Goal: Task Accomplishment & Management: Manage account settings

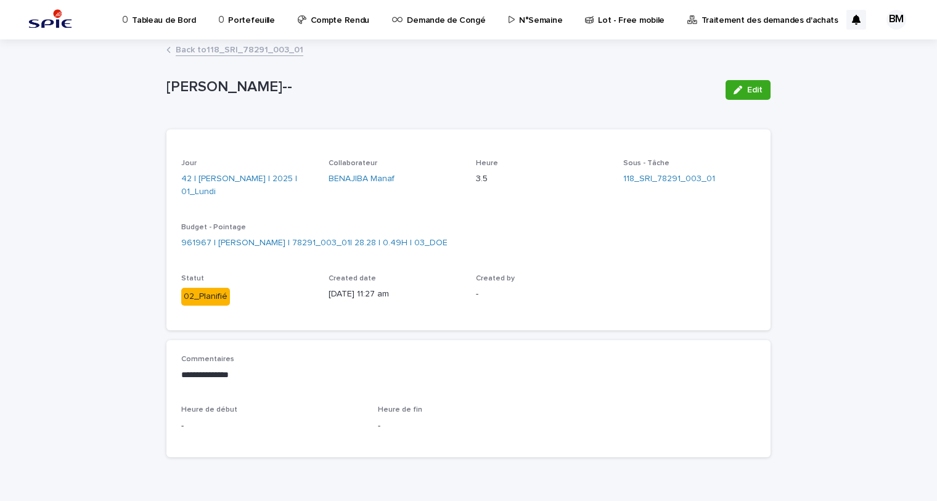
click at [259, 24] on p "Portefeuille" at bounding box center [251, 13] width 46 height 26
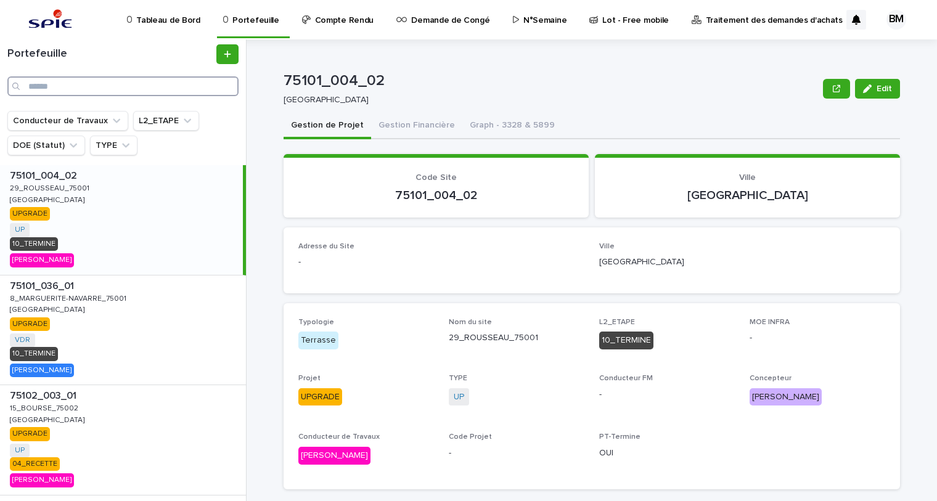
click at [168, 87] on input "Search" at bounding box center [122, 86] width 231 height 20
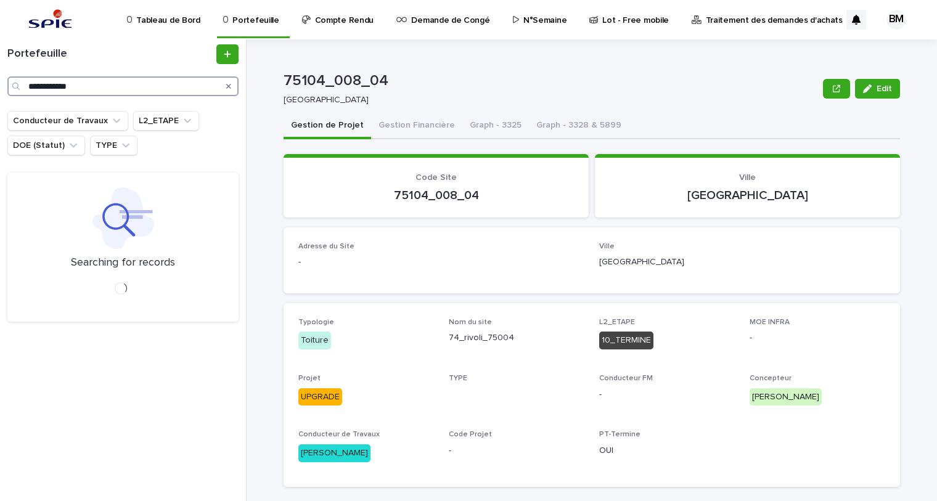
click at [72, 83] on input "**********" at bounding box center [122, 86] width 231 height 20
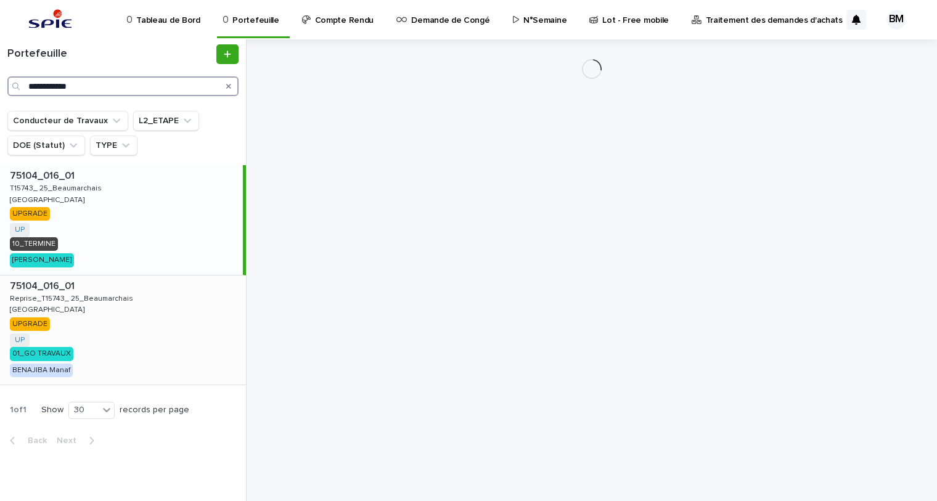
type input "**********"
drag, startPoint x: 178, startPoint y: 313, endPoint x: 171, endPoint y: 318, distance: 7.9
click at [178, 313] on div "75104_016_01 75104_016_01 Reprise_T15743_ 25_Beaumarchais Reprise_T15743_ 25_Be…" at bounding box center [123, 331] width 246 height 110
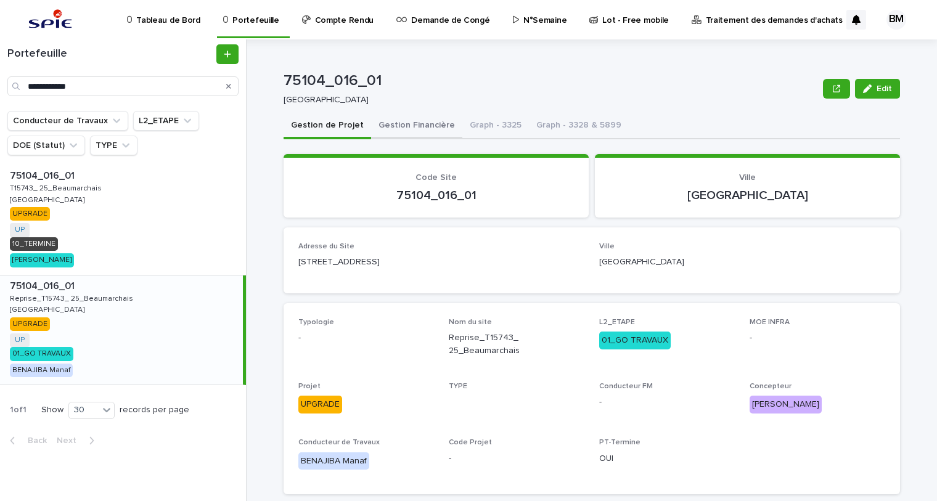
click at [415, 136] on button "Gestion Financière" at bounding box center [416, 126] width 91 height 26
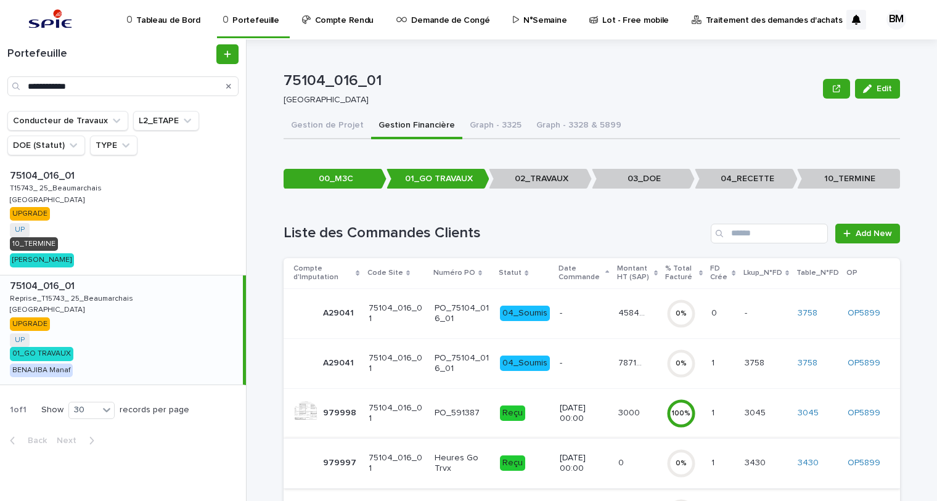
scroll to position [148, 0]
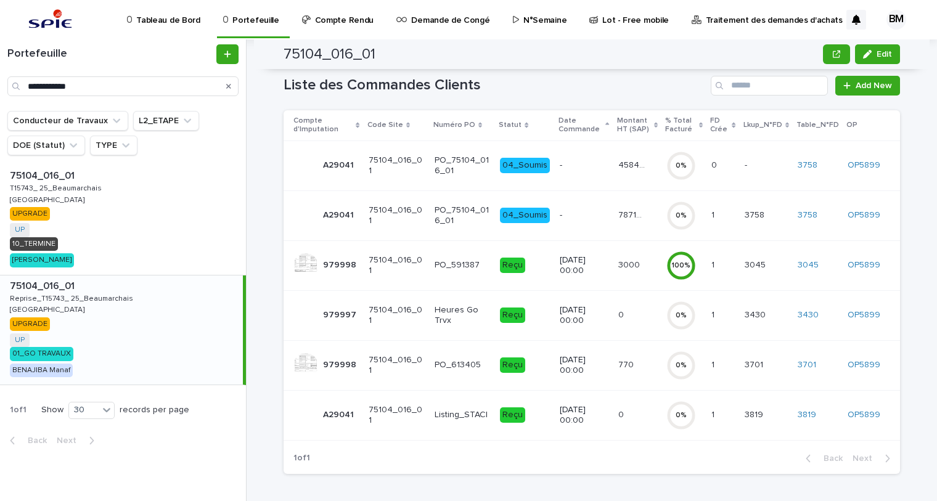
click at [654, 208] on td "78719.27 78719.27" at bounding box center [638, 216] width 49 height 50
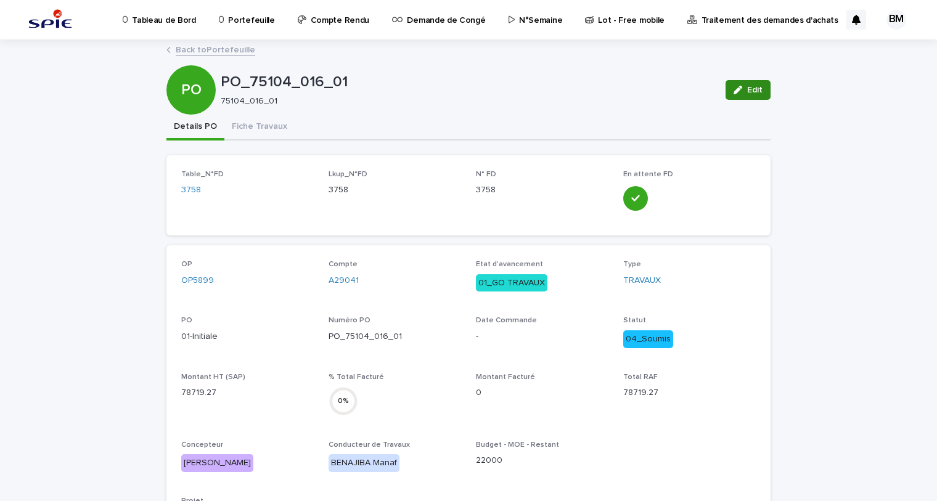
click at [753, 91] on span "Edit" at bounding box center [755, 90] width 15 height 9
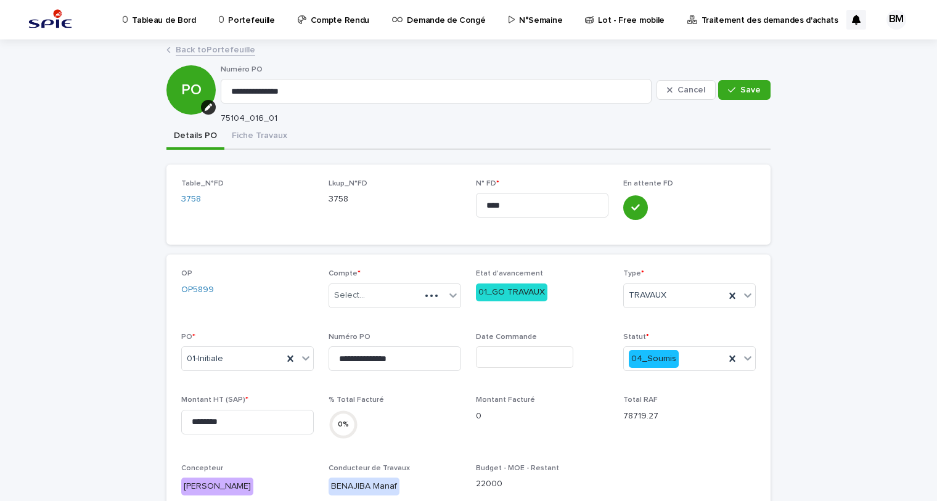
scroll to position [112, 0]
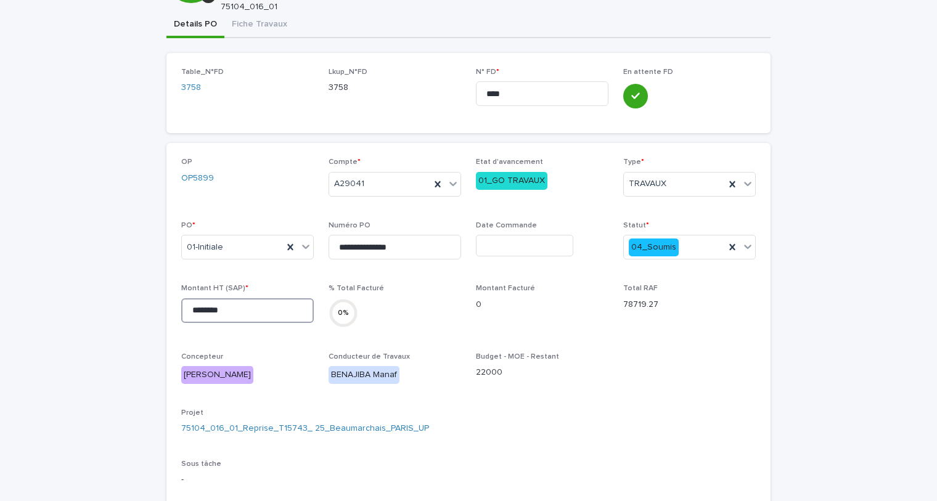
click at [238, 309] on input "********" at bounding box center [247, 311] width 133 height 25
drag, startPoint x: 250, startPoint y: 308, endPoint x: 103, endPoint y: 295, distance: 148.0
click at [103, 295] on div "**********" at bounding box center [468, 481] width 937 height 1105
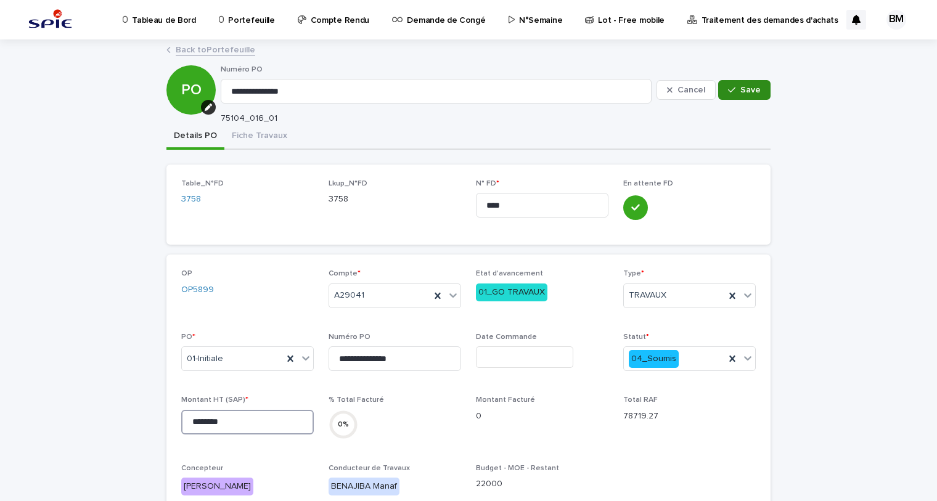
type input "********"
click at [746, 97] on button "Save" at bounding box center [745, 90] width 52 height 20
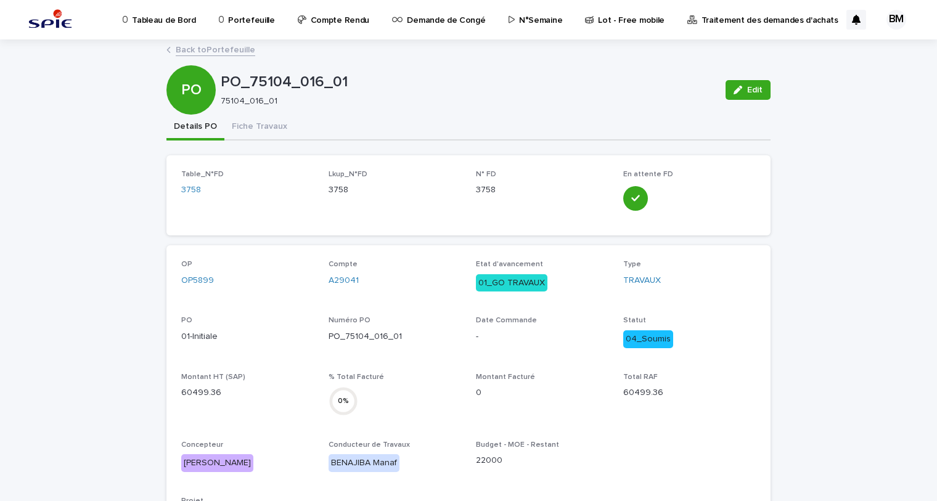
click at [225, 52] on link "Back to Portefeuille" at bounding box center [216, 49] width 80 height 14
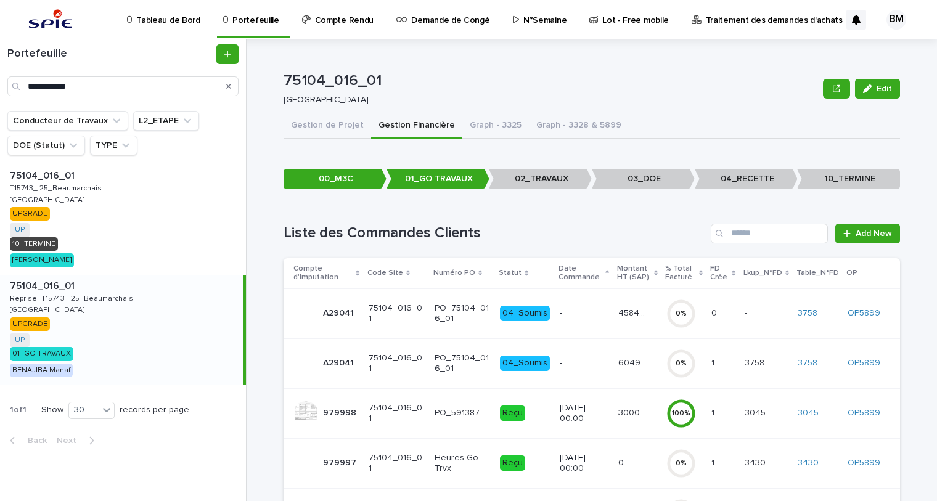
click at [579, 312] on p "-" at bounding box center [584, 313] width 48 height 10
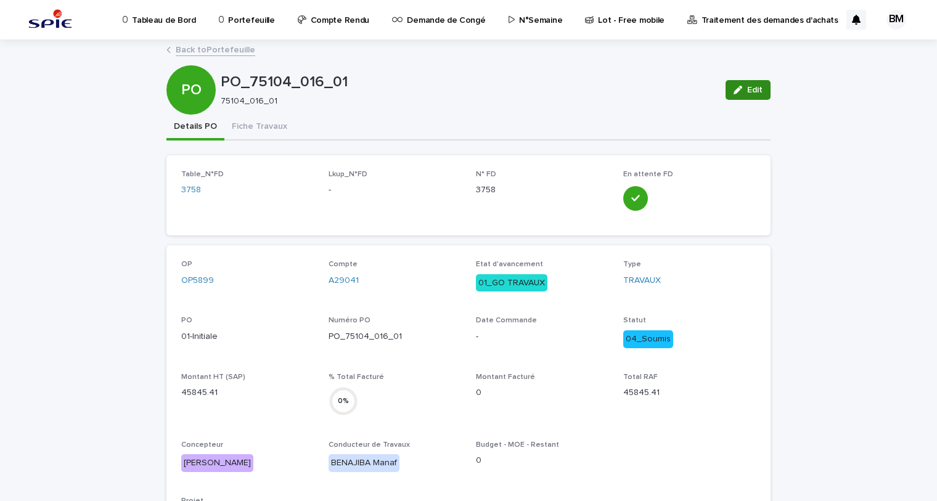
click at [743, 93] on button "Edit" at bounding box center [748, 90] width 45 height 20
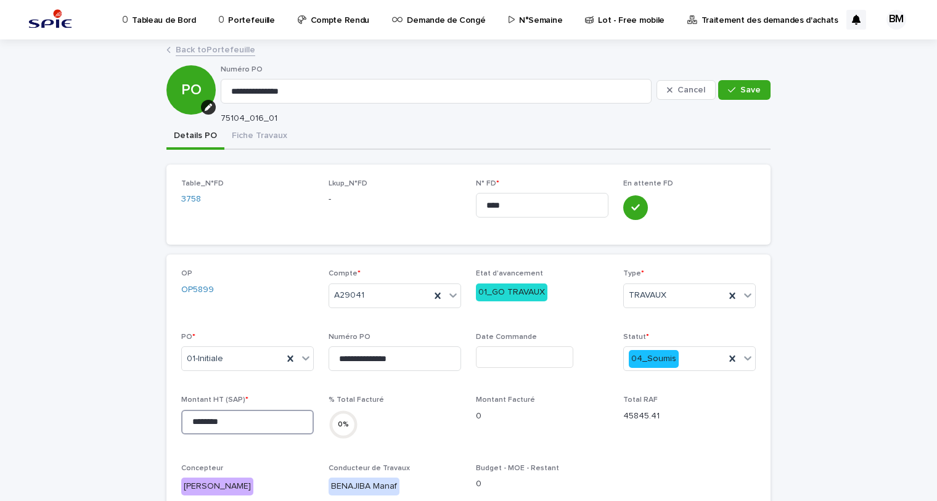
drag, startPoint x: 234, startPoint y: 419, endPoint x: 134, endPoint y: 421, distance: 99.9
type input "********"
click at [733, 93] on icon "button" at bounding box center [731, 90] width 7 height 9
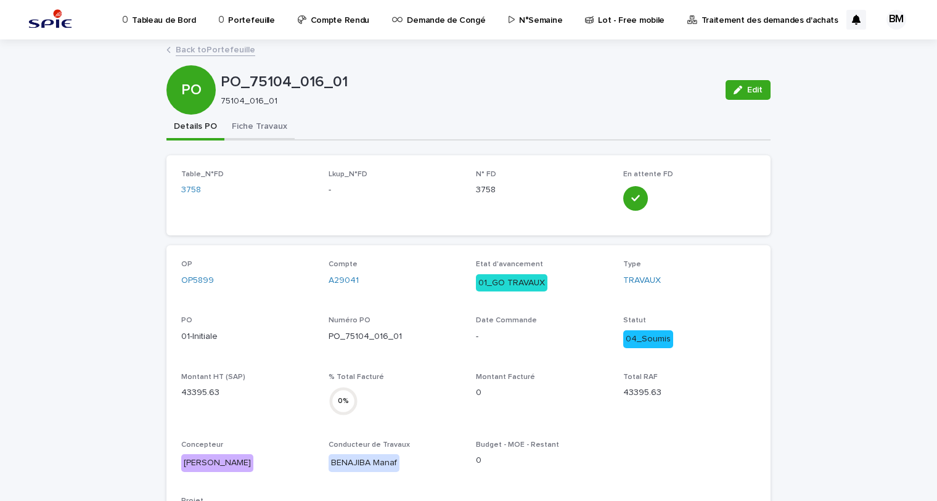
click at [255, 126] on button "Fiche Travaux" at bounding box center [259, 128] width 70 height 26
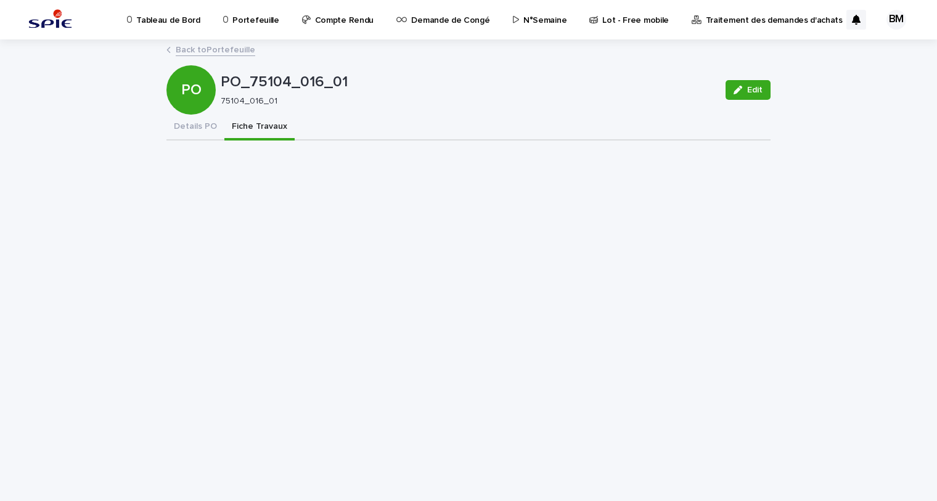
click at [216, 50] on link "Back to Portefeuille" at bounding box center [216, 49] width 80 height 14
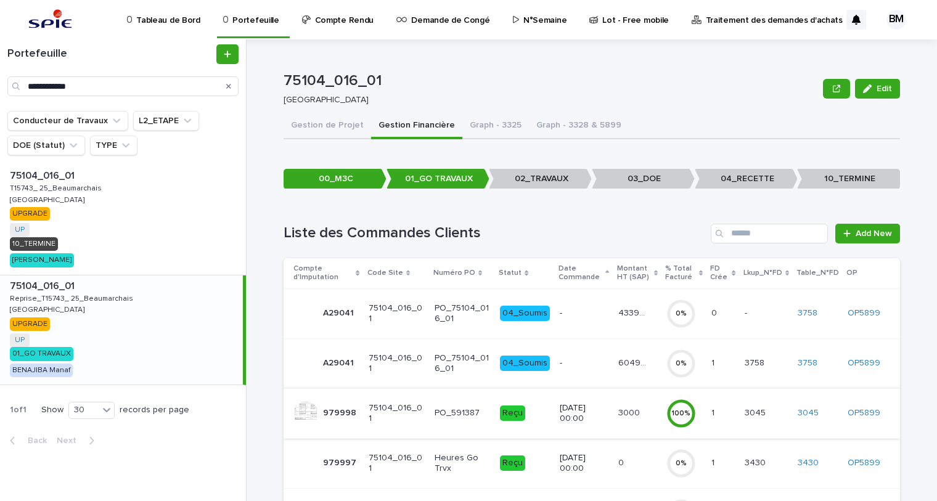
scroll to position [112, 0]
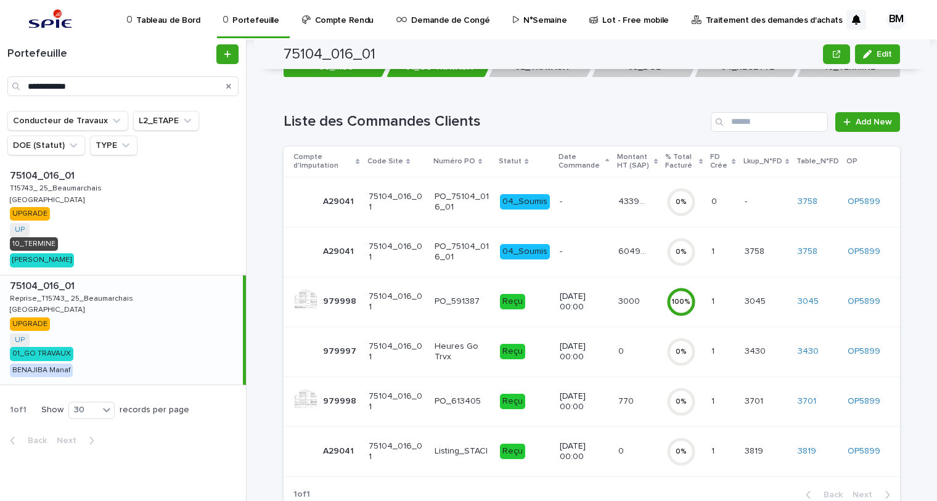
click at [622, 253] on p "60499.36" at bounding box center [634, 250] width 30 height 13
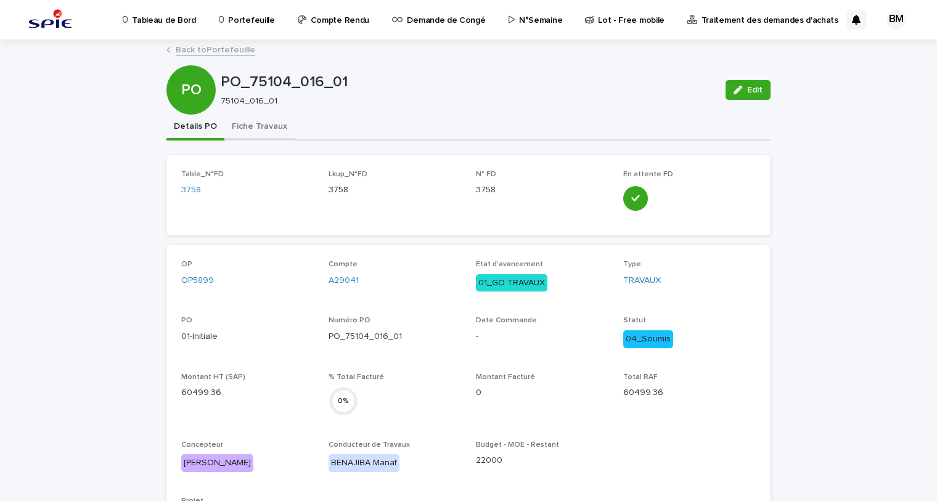
click at [263, 125] on button "Fiche Travaux" at bounding box center [259, 128] width 70 height 26
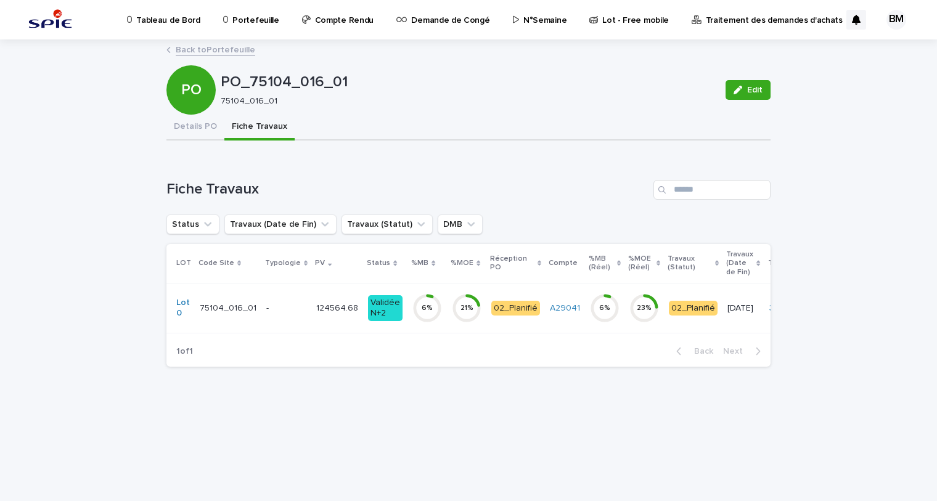
click at [526, 292] on td "02_Planifié" at bounding box center [516, 308] width 59 height 50
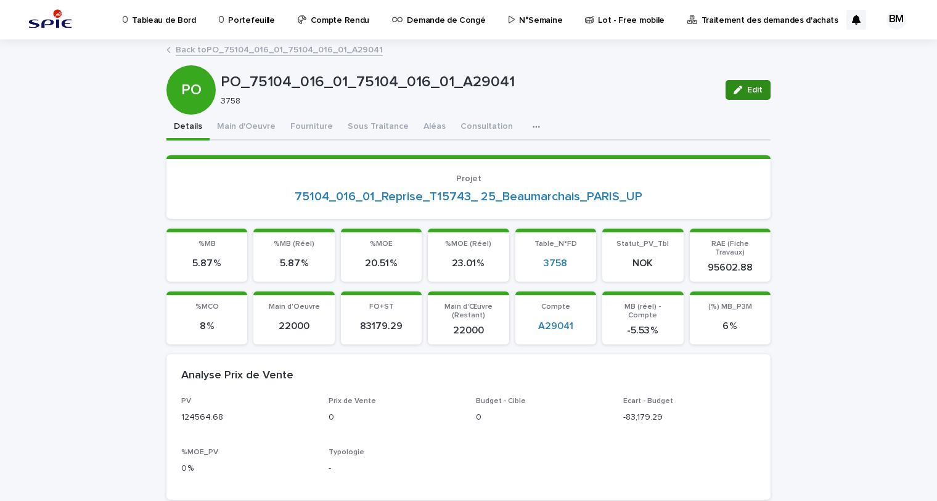
click at [748, 88] on span "Edit" at bounding box center [755, 90] width 15 height 9
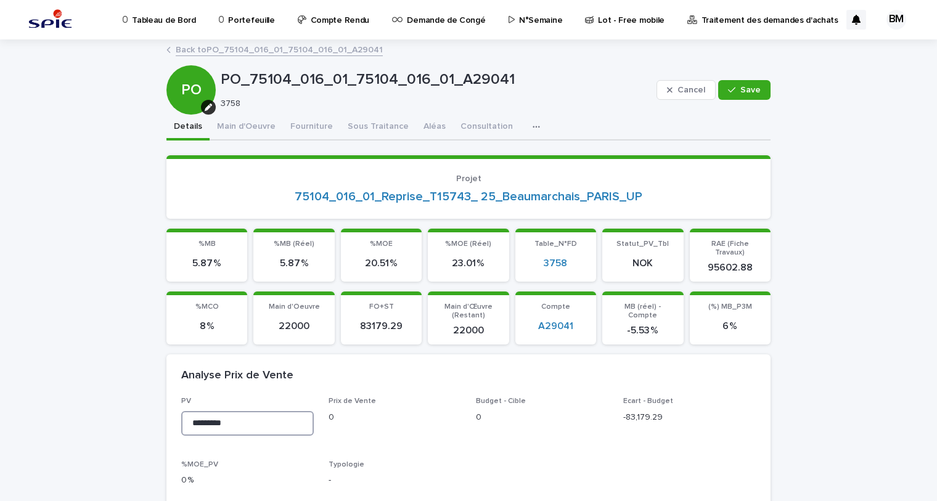
drag, startPoint x: 234, startPoint y: 413, endPoint x: 149, endPoint y: 413, distance: 85.1
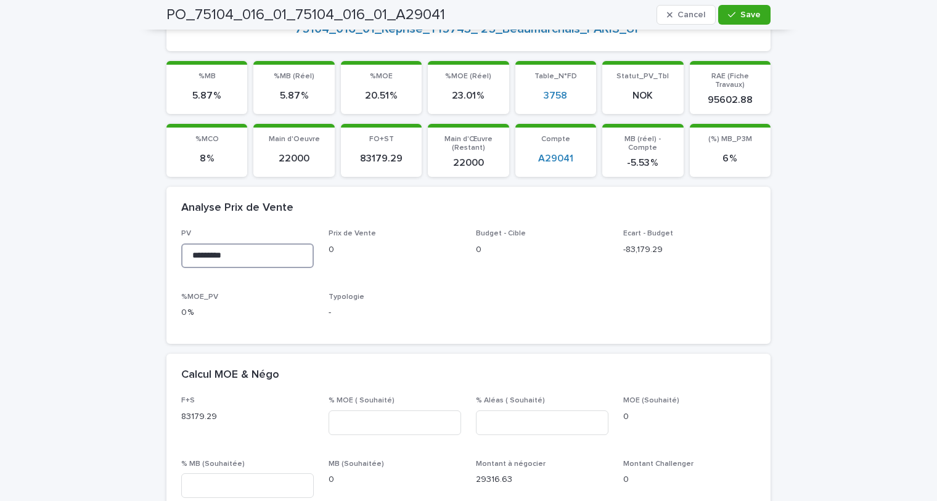
type input "*********"
click at [746, 14] on span "Save" at bounding box center [751, 14] width 20 height 9
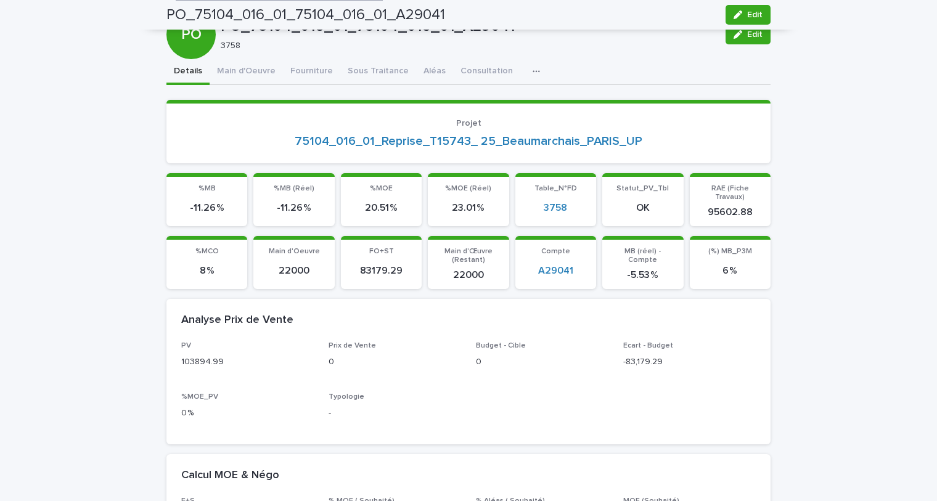
scroll to position [0, 0]
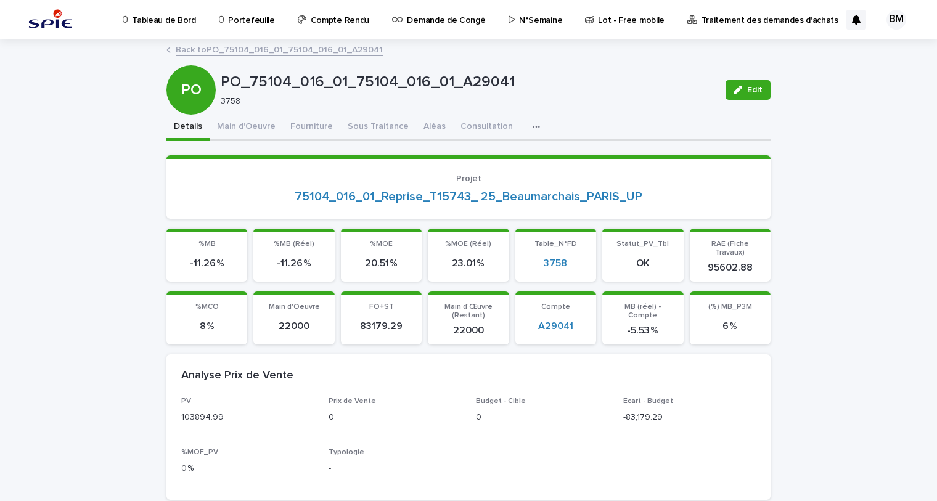
click at [245, 17] on p "Portefeuille" at bounding box center [251, 13] width 46 height 26
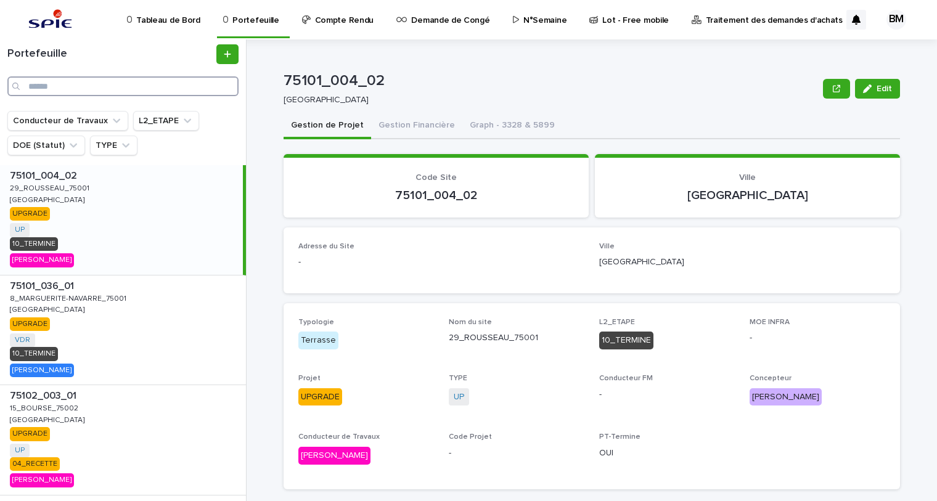
click at [76, 83] on input "Search" at bounding box center [122, 86] width 231 height 20
click at [94, 83] on input "Search" at bounding box center [122, 86] width 231 height 20
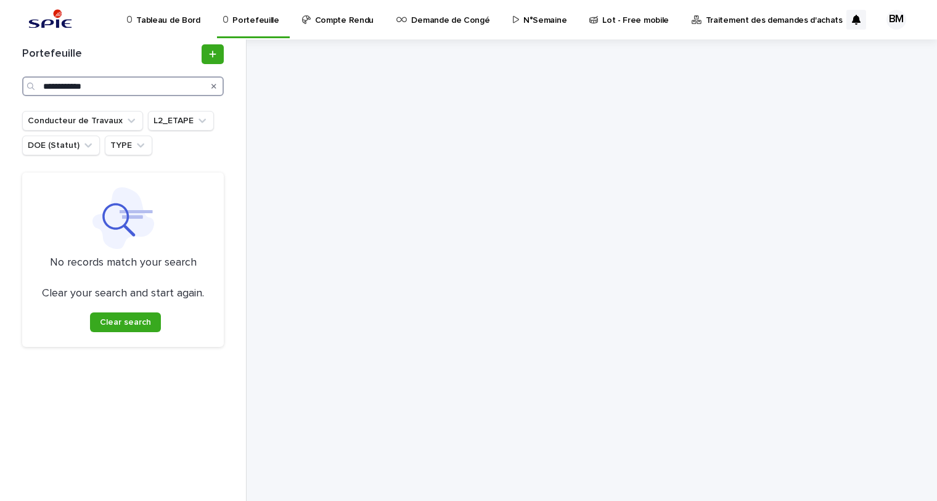
click at [44, 84] on input "**********" at bounding box center [123, 86] width 202 height 20
click at [59, 85] on input "**********" at bounding box center [123, 86] width 202 height 20
click at [67, 83] on input "**********" at bounding box center [123, 86] width 202 height 20
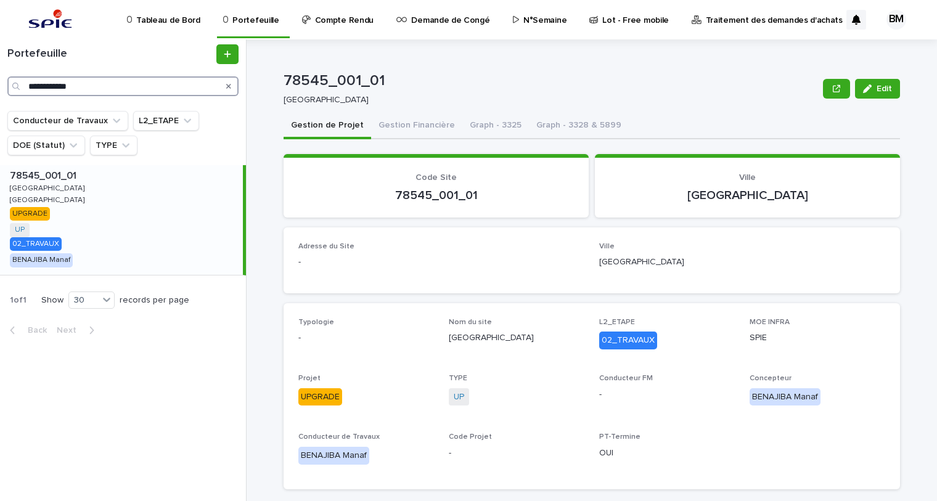
type input "**********"
click at [192, 188] on div "78545_001_01 78545_001_01 [GEOGRAPHIC_DATA] GUYANCOURT GUYANCOURT [GEOGRAPHIC_D…" at bounding box center [121, 220] width 243 height 110
click at [215, 197] on div "78545_001_01 78545_001_01 [GEOGRAPHIC_DATA] GUYANCOURT GUYANCOURT [GEOGRAPHIC_D…" at bounding box center [121, 220] width 243 height 110
click at [405, 123] on button "Gestion Financière" at bounding box center [416, 126] width 91 height 26
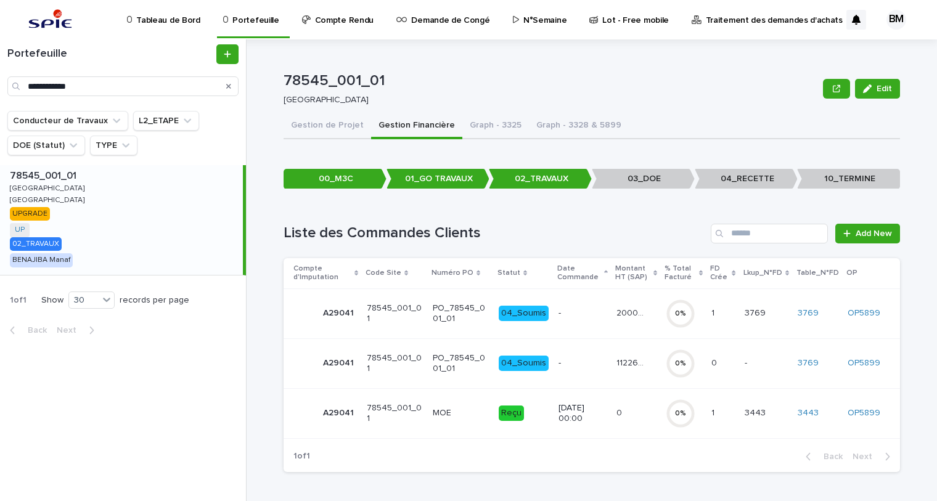
click at [645, 314] on p "20006.45" at bounding box center [632, 312] width 30 height 13
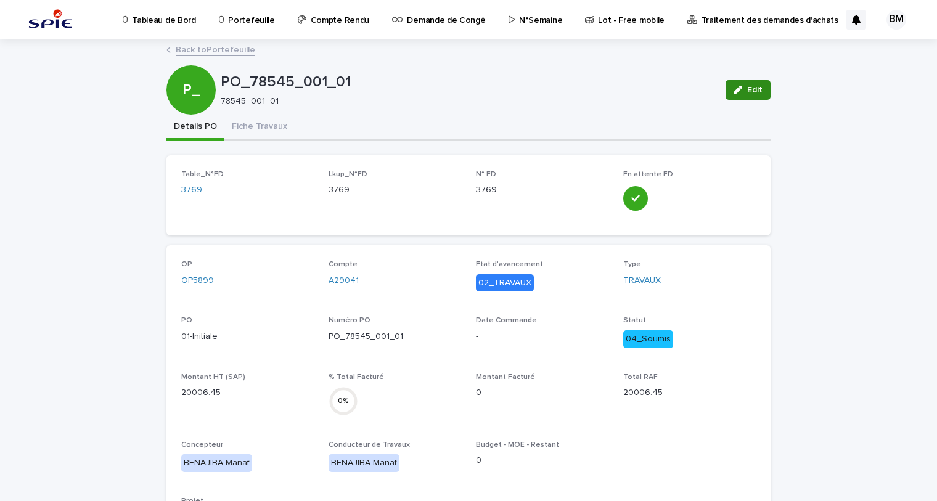
click at [748, 83] on button "Edit" at bounding box center [748, 90] width 45 height 20
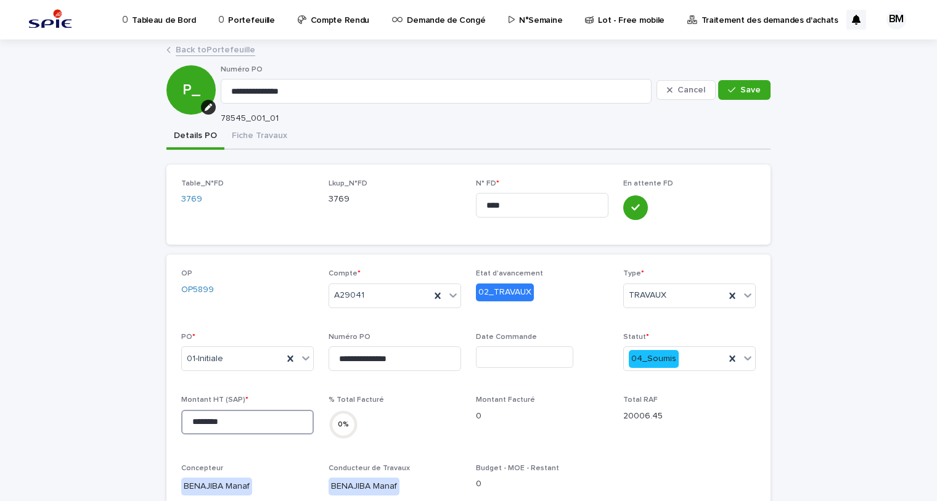
drag, startPoint x: 245, startPoint y: 423, endPoint x: 119, endPoint y: 411, distance: 127.0
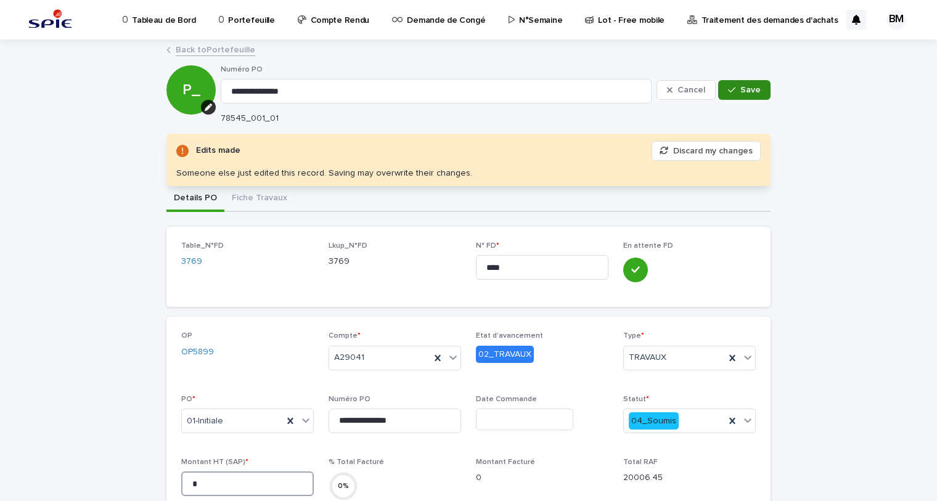
type input "*"
click at [735, 93] on div "button" at bounding box center [734, 90] width 12 height 9
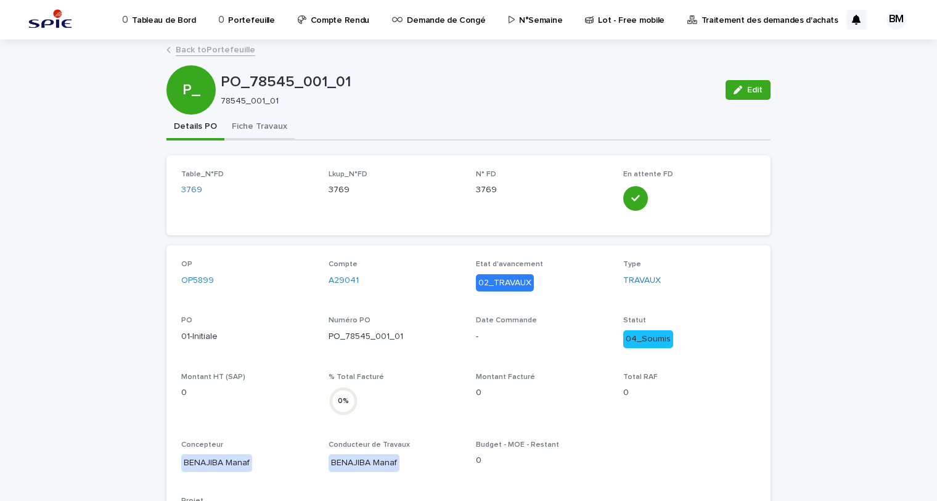
click at [249, 121] on button "Fiche Travaux" at bounding box center [259, 128] width 70 height 26
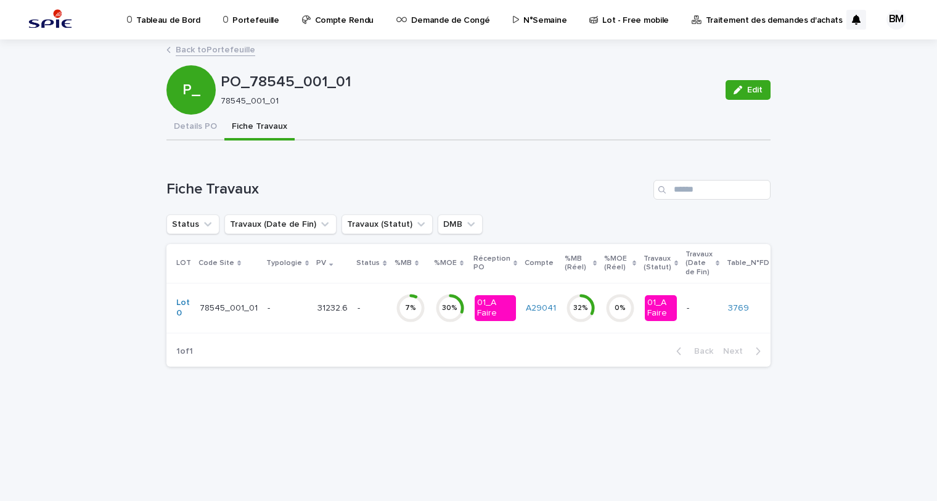
click at [208, 51] on link "Back to Portefeuille" at bounding box center [216, 49] width 80 height 14
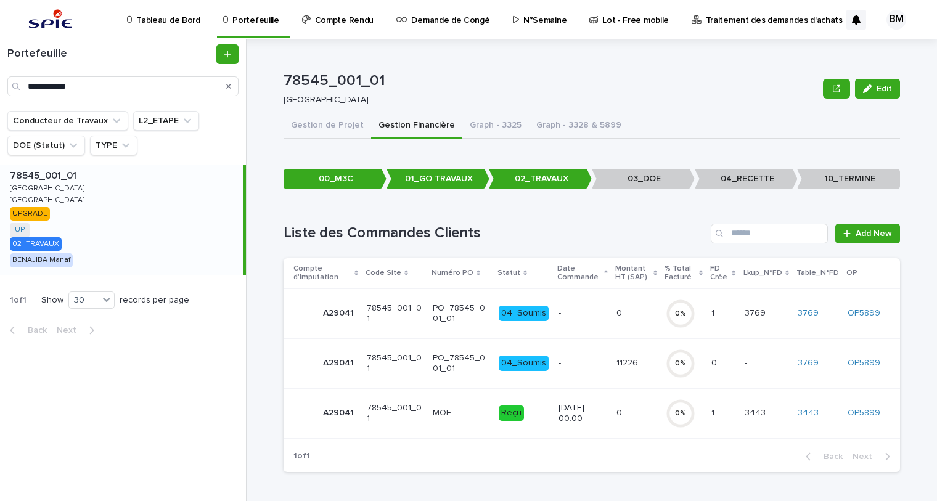
click at [602, 357] on div "-" at bounding box center [583, 362] width 49 height 13
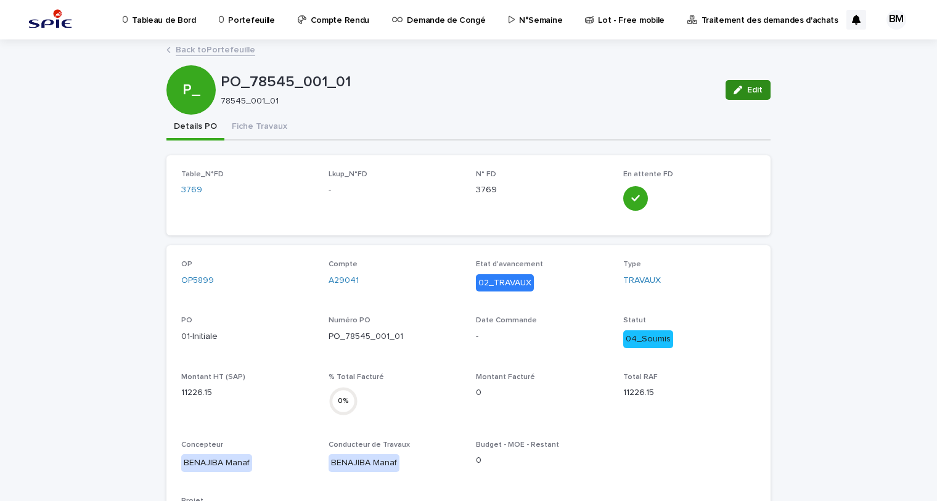
click at [748, 96] on button "Edit" at bounding box center [748, 90] width 45 height 20
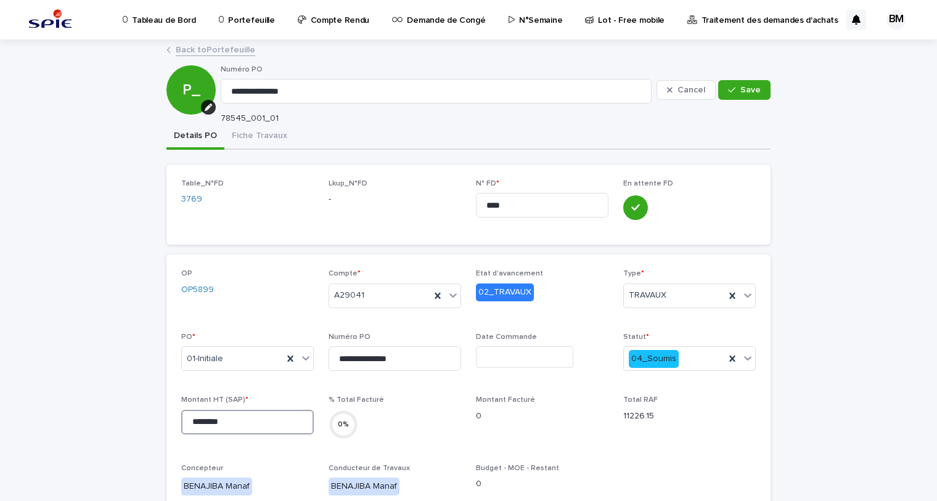
drag, startPoint x: 239, startPoint y: 418, endPoint x: 139, endPoint y: 425, distance: 99.5
type input "*"
click at [733, 91] on div "button" at bounding box center [734, 90] width 12 height 9
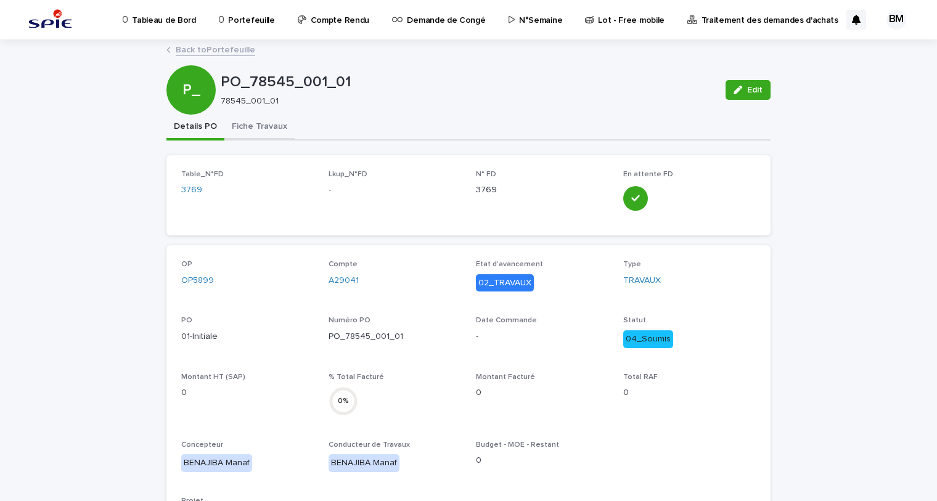
click at [252, 128] on button "Fiche Travaux" at bounding box center [259, 128] width 70 height 26
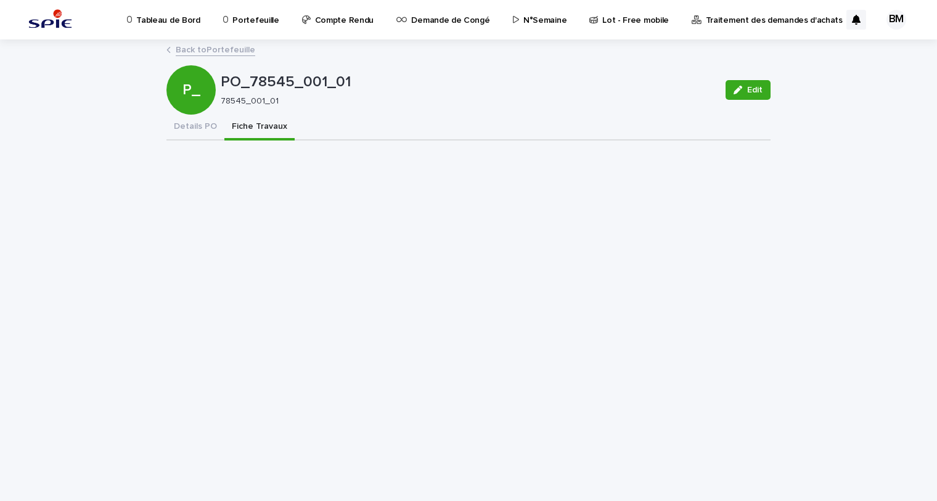
click at [234, 56] on div "Back to Portefeuille" at bounding box center [468, 50] width 617 height 17
click at [229, 49] on link "Back to Portefeuille" at bounding box center [216, 49] width 80 height 14
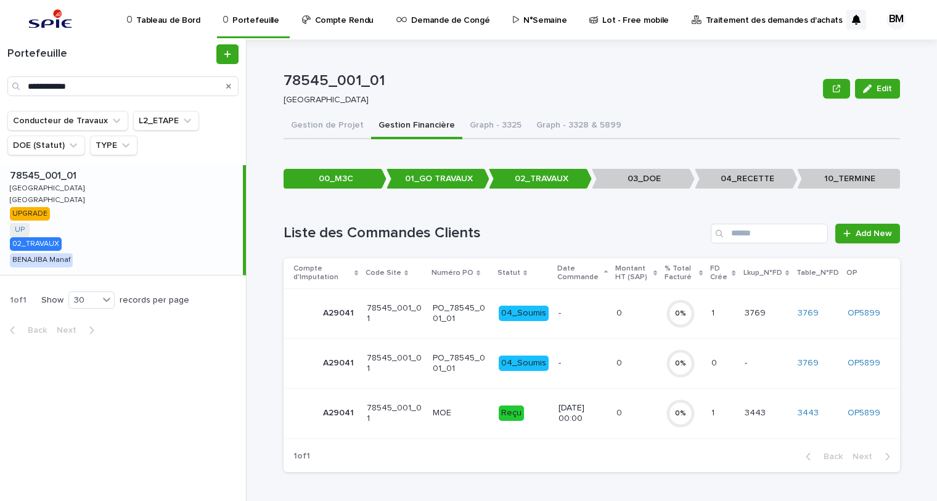
click at [594, 315] on p "-" at bounding box center [583, 313] width 49 height 10
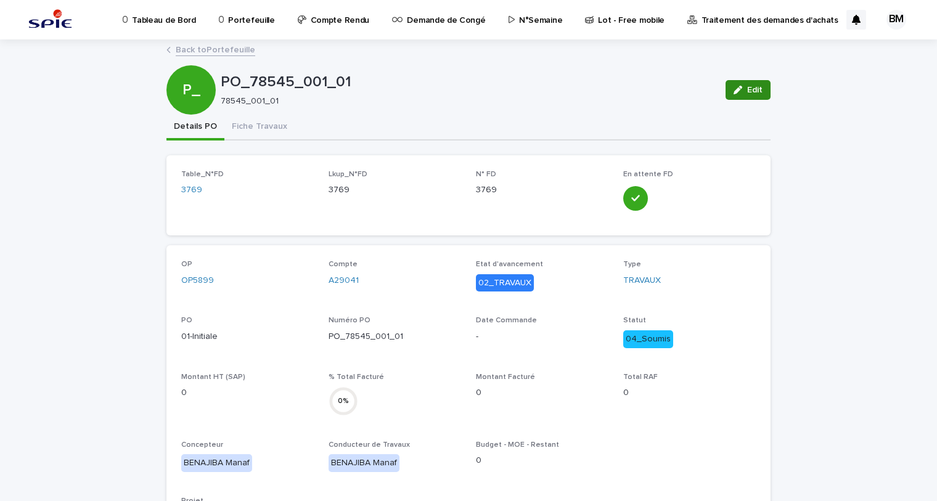
click at [753, 89] on span "Edit" at bounding box center [755, 90] width 15 height 9
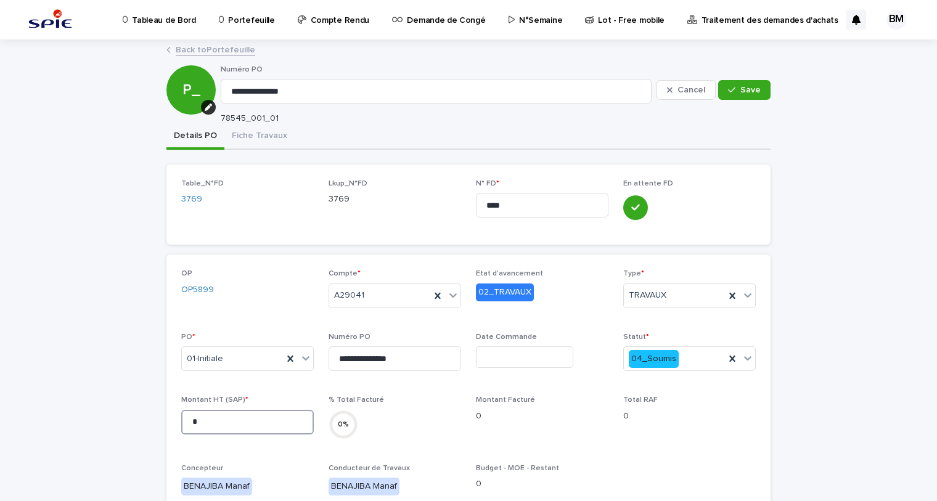
drag, startPoint x: 191, startPoint y: 419, endPoint x: 160, endPoint y: 419, distance: 31.5
type input "********"
click at [728, 92] on icon "button" at bounding box center [731, 90] width 7 height 6
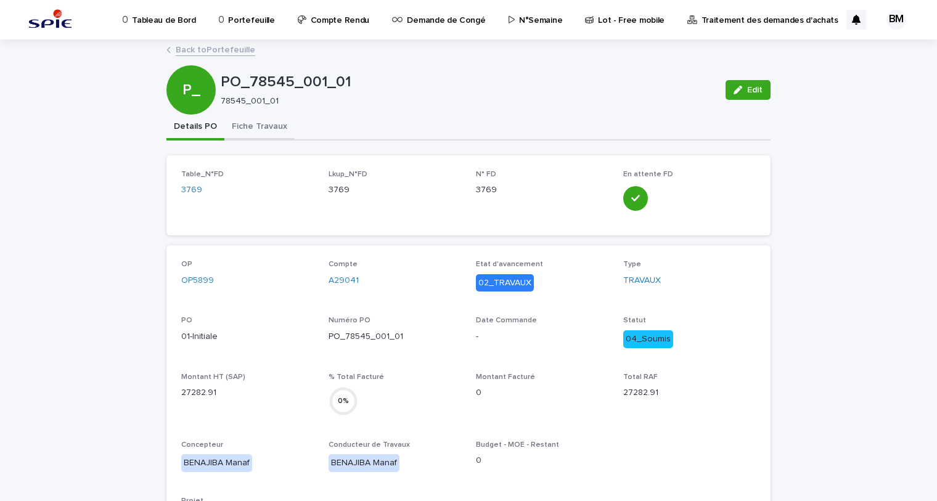
click at [263, 126] on button "Fiche Travaux" at bounding box center [259, 128] width 70 height 26
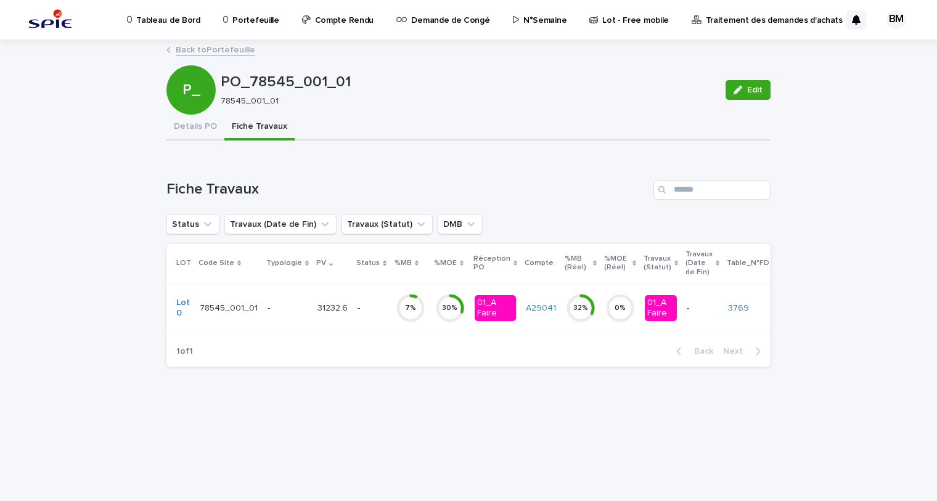
click at [366, 314] on div "-" at bounding box center [372, 309] width 28 height 20
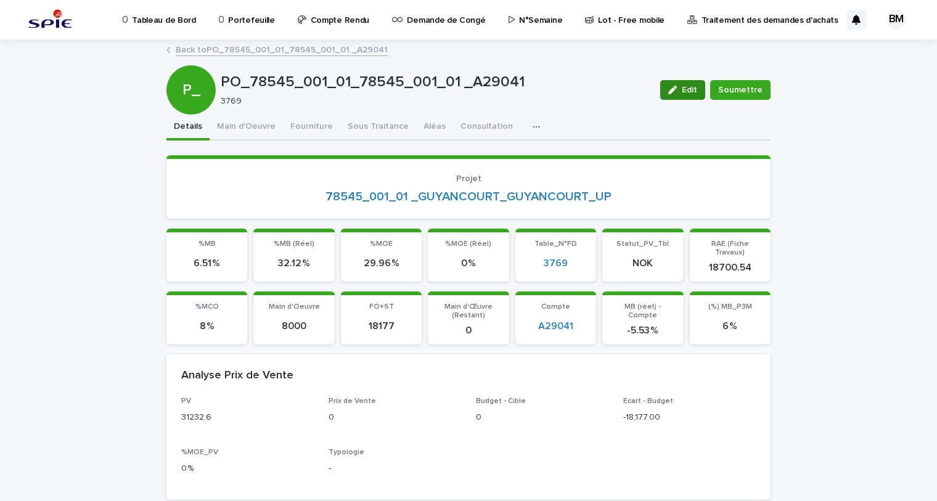
click at [680, 88] on div "button" at bounding box center [676, 90] width 14 height 9
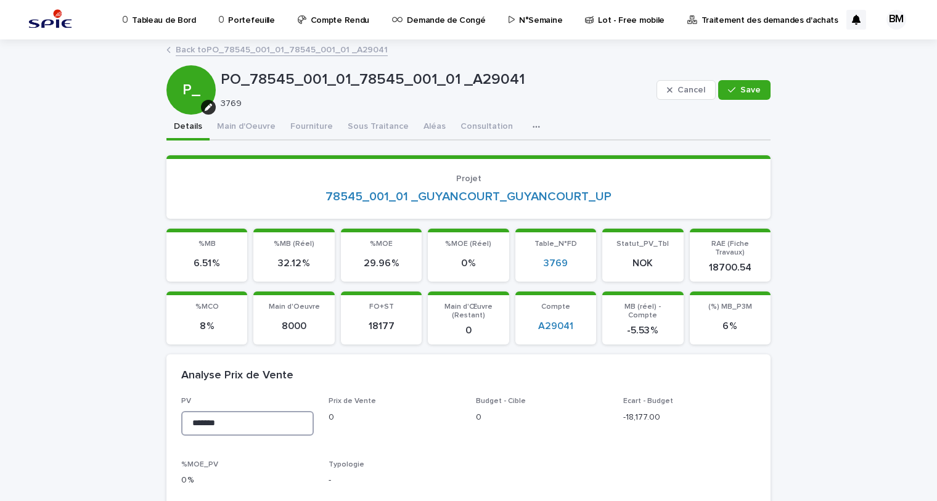
drag, startPoint x: 228, startPoint y: 410, endPoint x: 154, endPoint y: 403, distance: 74.3
type input "********"
click at [749, 91] on span "Save" at bounding box center [751, 90] width 20 height 9
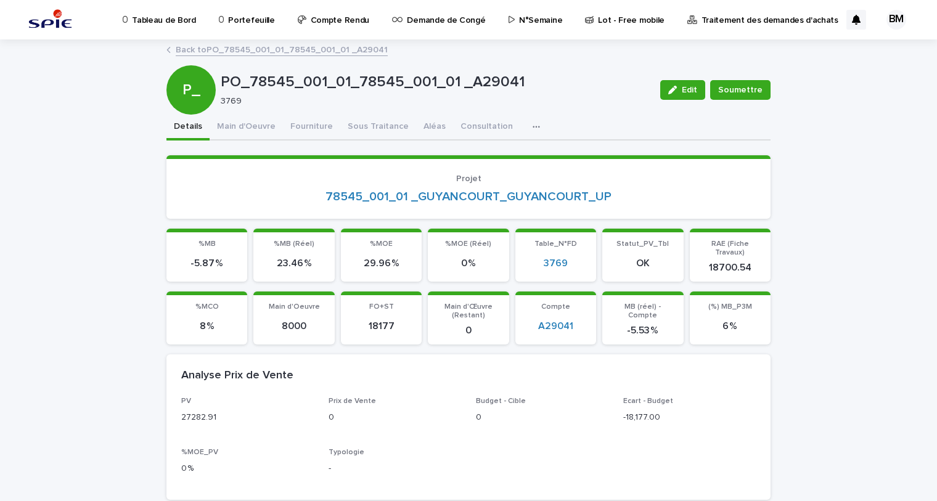
click at [303, 47] on link "Back to PO_78545_001_01_78545_001_01 _A29041" at bounding box center [282, 49] width 212 height 14
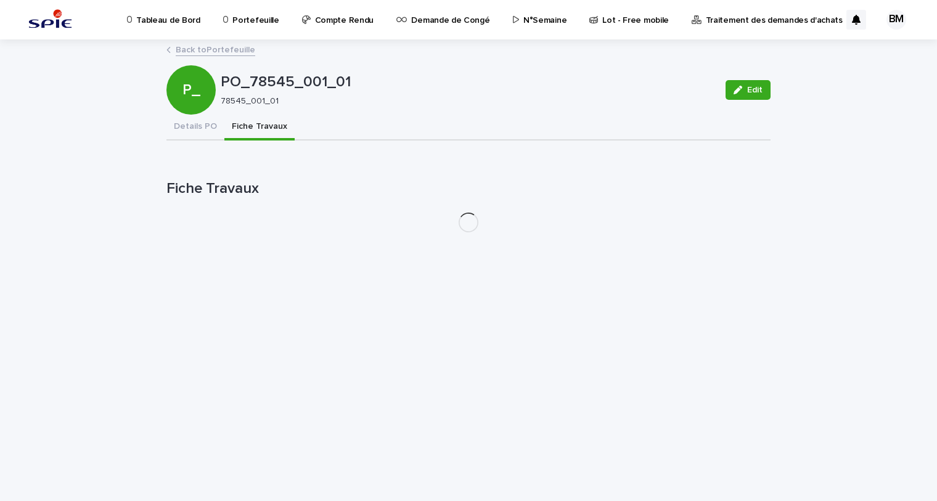
click at [245, 19] on p "Portefeuille" at bounding box center [256, 13] width 46 height 26
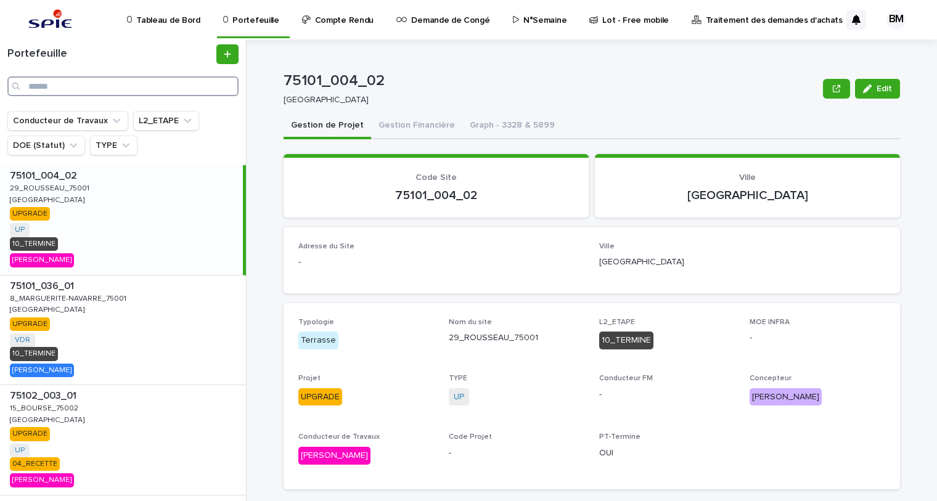
click at [93, 86] on input "Search" at bounding box center [122, 86] width 231 height 20
click at [100, 90] on input "Search" at bounding box center [122, 86] width 231 height 20
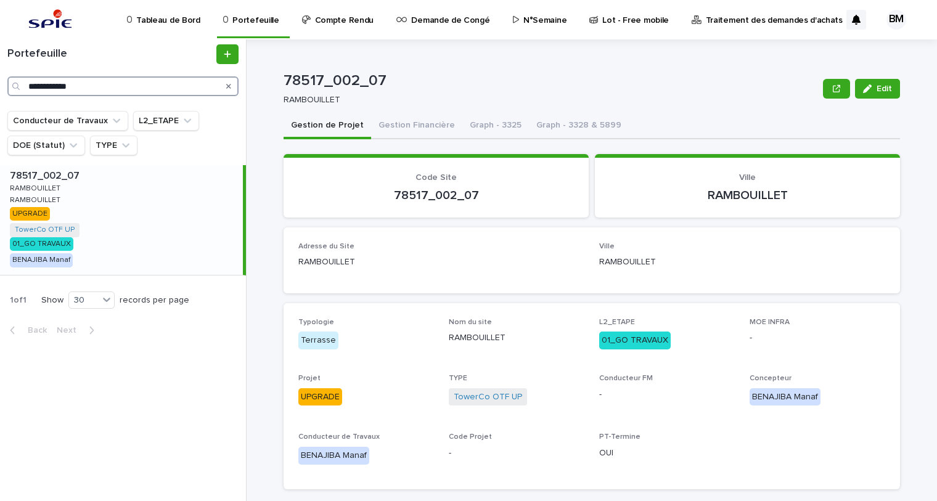
type input "**********"
click at [140, 210] on div "78517_002_07 78517_002_07 [GEOGRAPHIC_DATA] RAMBOUILLET RAMBOUILLET RAMBOUILLET…" at bounding box center [121, 220] width 243 height 110
click at [424, 120] on button "Gestion Financière" at bounding box center [416, 126] width 91 height 26
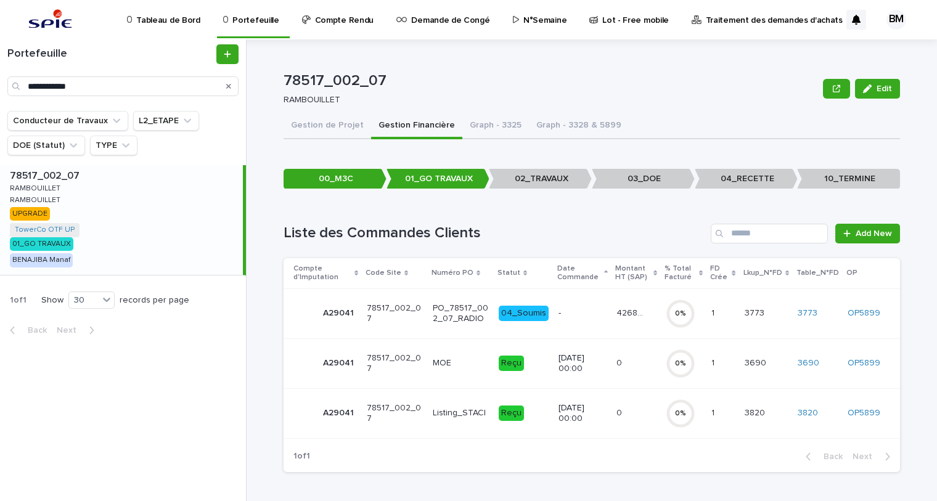
click at [603, 308] on p "-" at bounding box center [583, 313] width 49 height 10
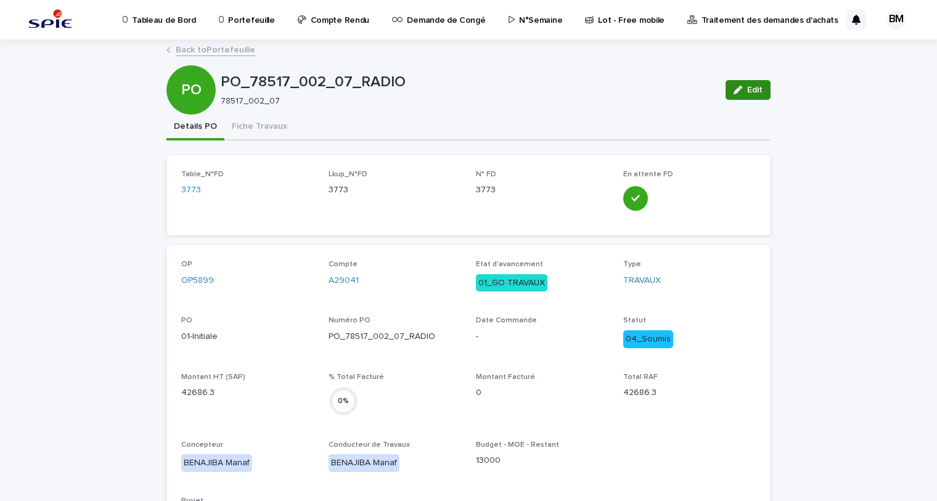
click at [751, 89] on span "Edit" at bounding box center [755, 90] width 15 height 9
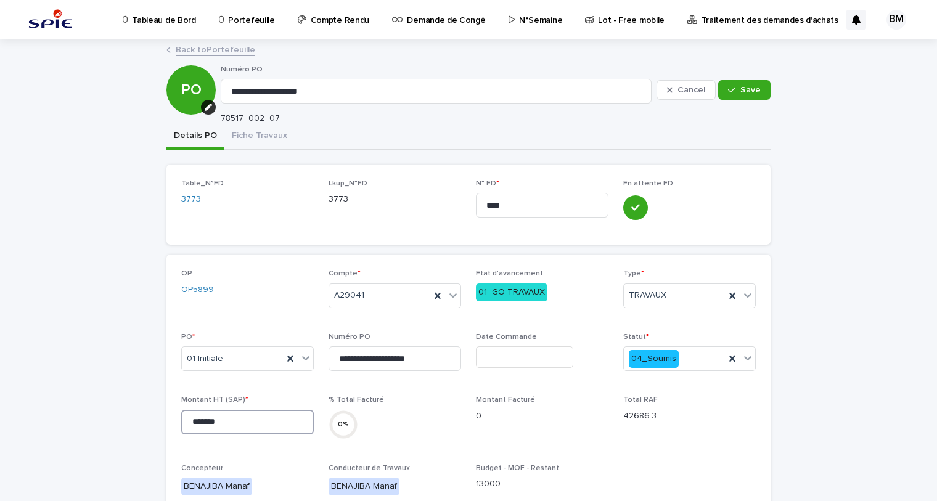
drag, startPoint x: 240, startPoint y: 421, endPoint x: 133, endPoint y: 414, distance: 107.0
type input "********"
click at [733, 96] on button "Save" at bounding box center [745, 90] width 52 height 20
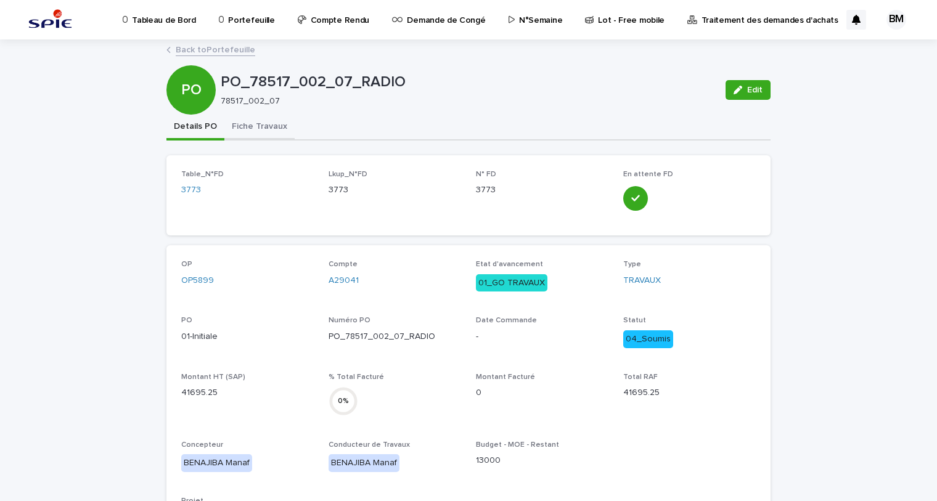
click at [253, 121] on button "Fiche Travaux" at bounding box center [259, 128] width 70 height 26
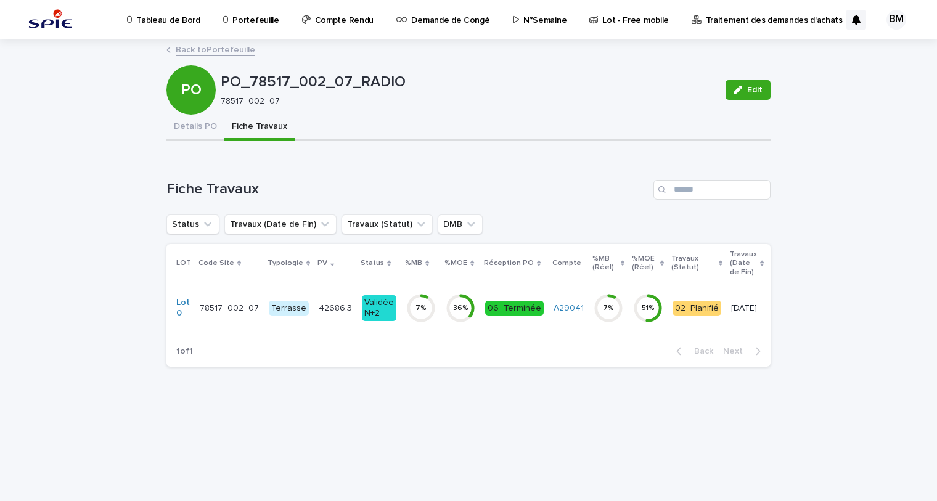
click at [347, 305] on td "42686.3 42686.3" at bounding box center [335, 308] width 43 height 50
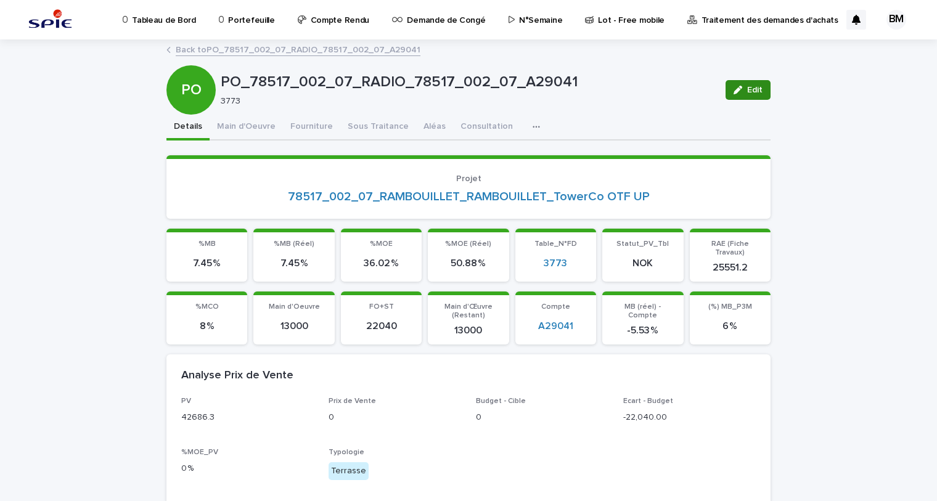
click at [749, 96] on button "Edit" at bounding box center [748, 90] width 45 height 20
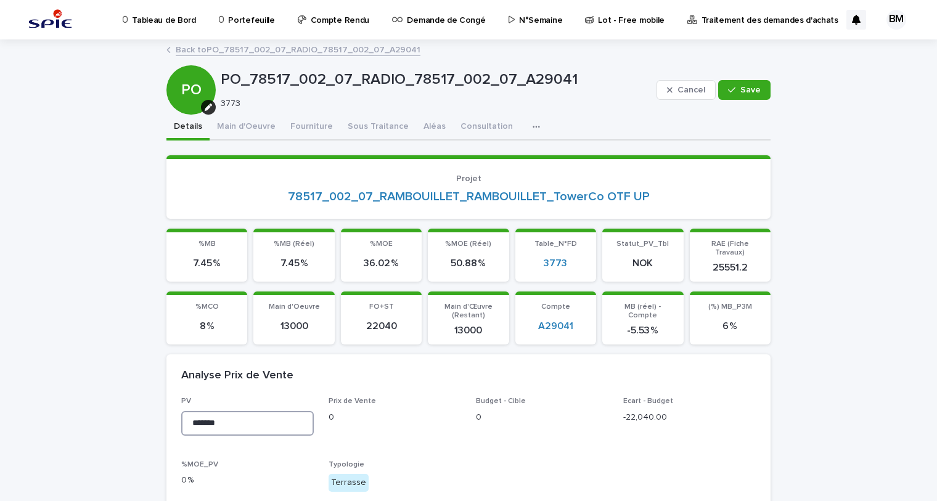
drag, startPoint x: 228, startPoint y: 413, endPoint x: 124, endPoint y: 409, distance: 104.3
type input "********"
click at [730, 93] on icon "button" at bounding box center [731, 90] width 7 height 9
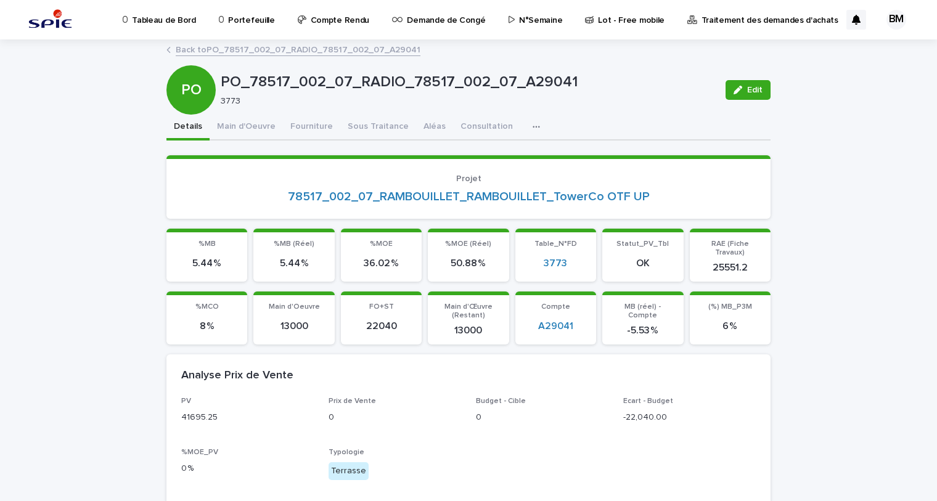
click at [524, 355] on div "Analyse Prix de Vente" at bounding box center [469, 376] width 604 height 43
click at [286, 259] on p "5.44 %" at bounding box center [294, 264] width 66 height 12
drag, startPoint x: 653, startPoint y: 314, endPoint x: 616, endPoint y: 313, distance: 37.0
click at [616, 325] on p "-5.53 %" at bounding box center [643, 331] width 66 height 12
drag, startPoint x: 616, startPoint y: 313, endPoint x: 660, endPoint y: 321, distance: 44.4
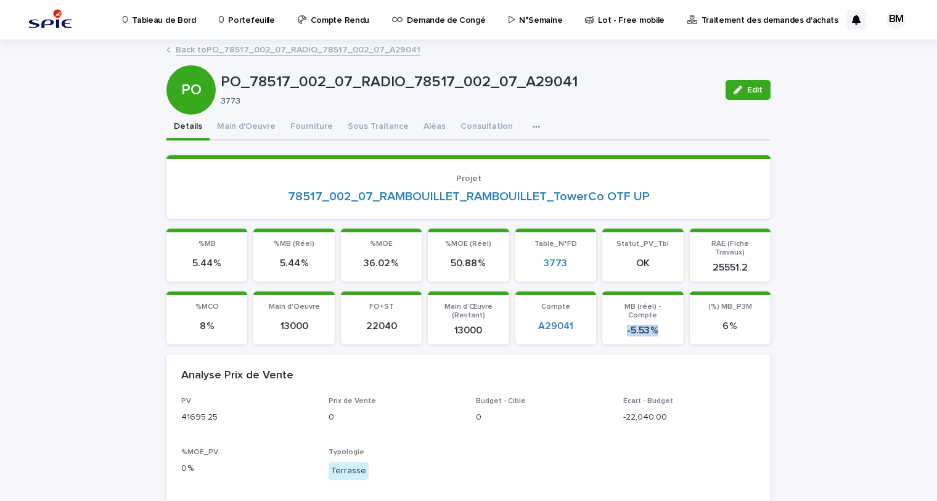
click at [660, 325] on p "-5.53 %" at bounding box center [643, 331] width 66 height 12
drag, startPoint x: 655, startPoint y: 316, endPoint x: 627, endPoint y: 316, distance: 28.4
click at [627, 325] on p "-5.53 %" at bounding box center [643, 331] width 66 height 12
drag, startPoint x: 627, startPoint y: 316, endPoint x: 656, endPoint y: 324, distance: 30.8
click at [656, 325] on div "-5.53 %" at bounding box center [643, 331] width 66 height 12
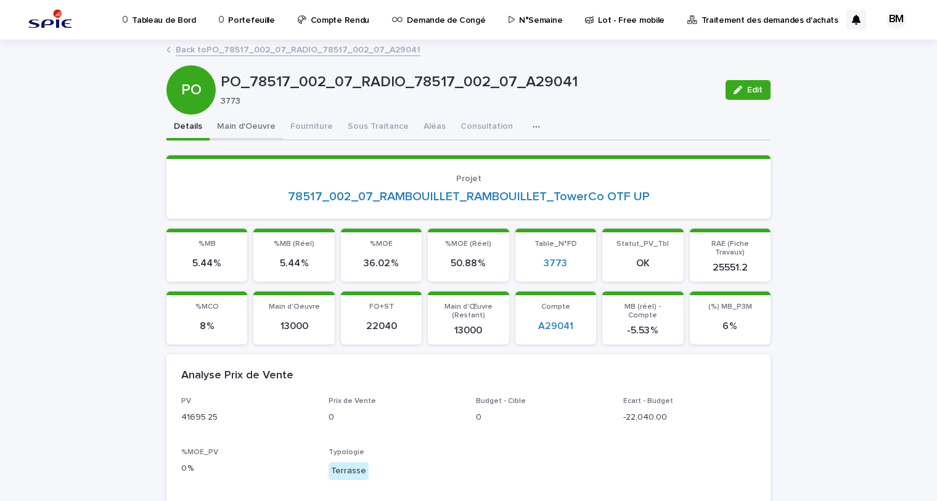
click at [224, 123] on button "Main d'Oeuvre" at bounding box center [246, 128] width 73 height 26
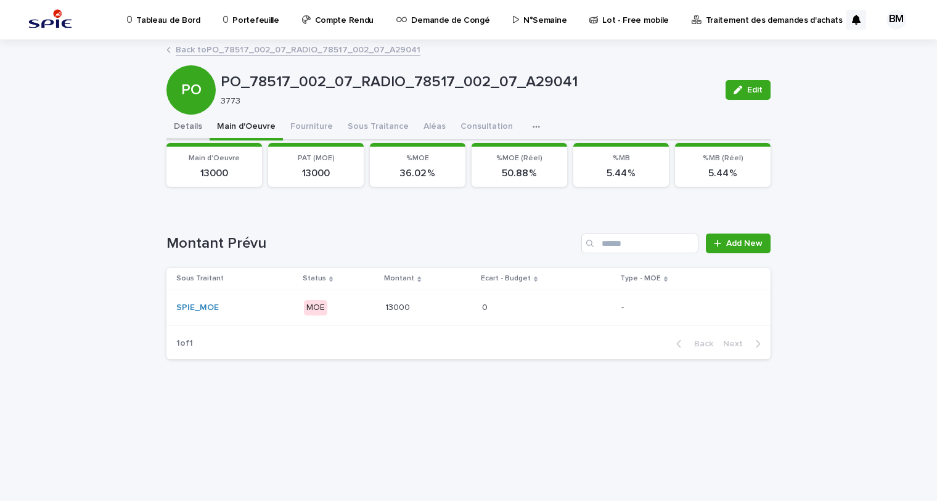
click at [183, 130] on button "Details" at bounding box center [188, 128] width 43 height 26
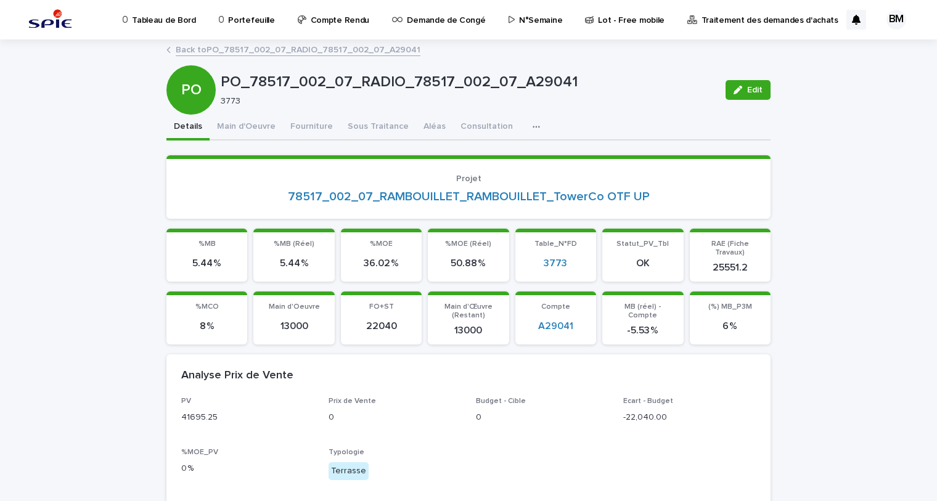
drag, startPoint x: 393, startPoint y: 257, endPoint x: 401, endPoint y: 256, distance: 8.0
click at [401, 258] on p "36.02 %" at bounding box center [381, 264] width 66 height 12
drag, startPoint x: 717, startPoint y: 315, endPoint x: 740, endPoint y: 316, distance: 22.8
click at [740, 321] on p "6 %" at bounding box center [731, 327] width 66 height 12
click at [247, 130] on button "Main d'Oeuvre" at bounding box center [246, 128] width 73 height 26
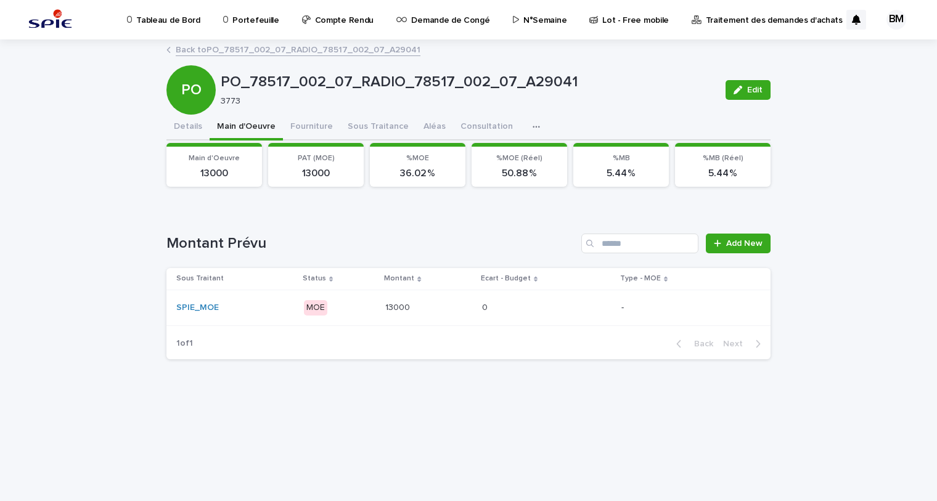
click at [419, 303] on p at bounding box center [428, 308] width 87 height 10
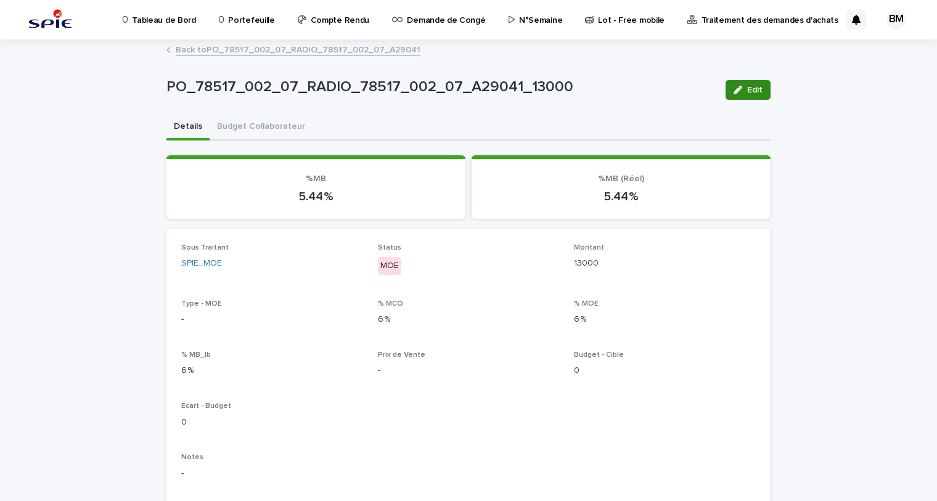
click at [756, 89] on span "Edit" at bounding box center [755, 90] width 15 height 9
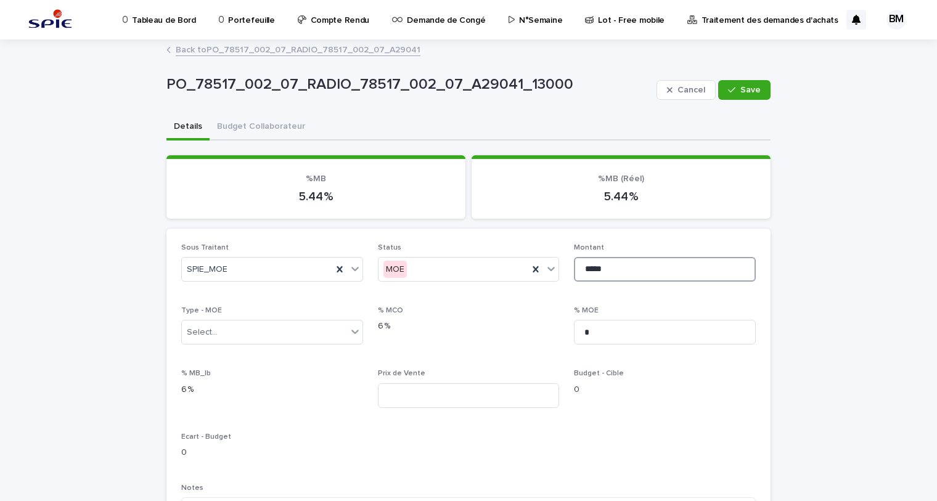
click at [587, 267] on input "*****" at bounding box center [665, 269] width 182 height 25
type input "*****"
click at [738, 80] on button "Save" at bounding box center [745, 90] width 52 height 20
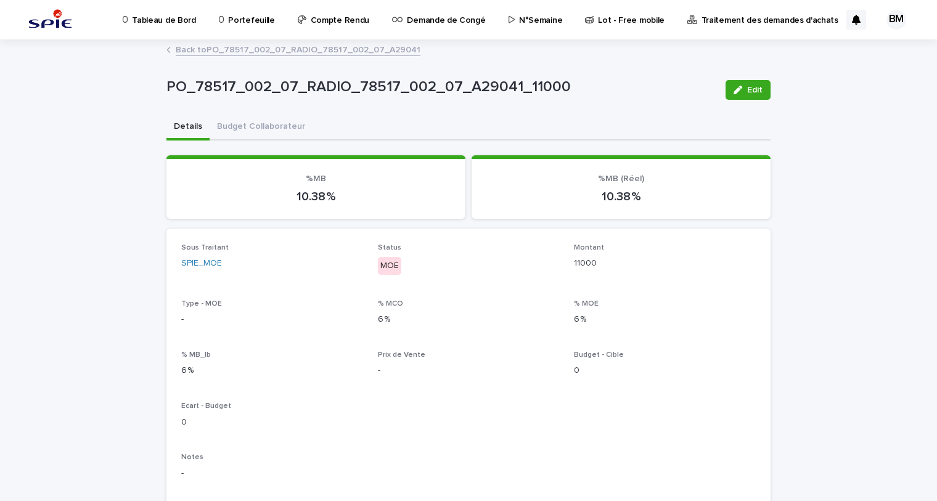
click at [214, 46] on link "Back to PO_78517_002_07_RADIO_78517_002_07_A29041" at bounding box center [298, 49] width 245 height 14
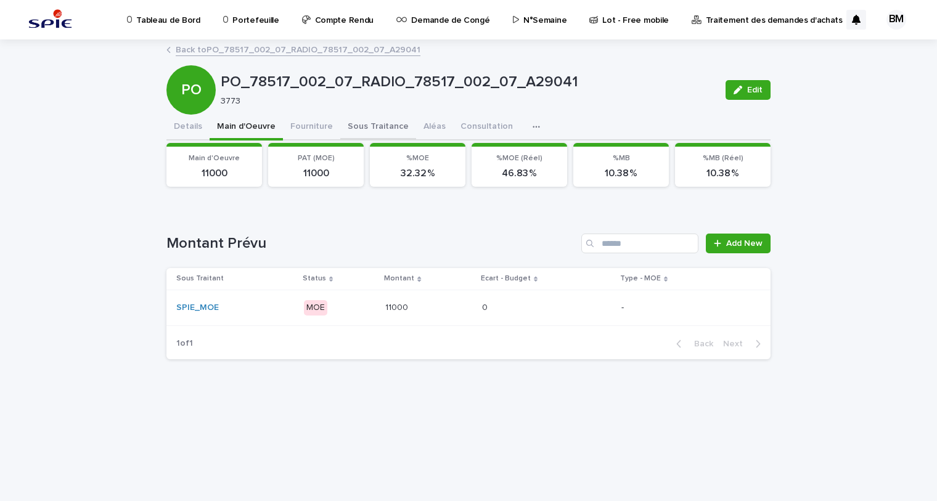
click at [376, 121] on button "Sous Traitance" at bounding box center [378, 128] width 76 height 26
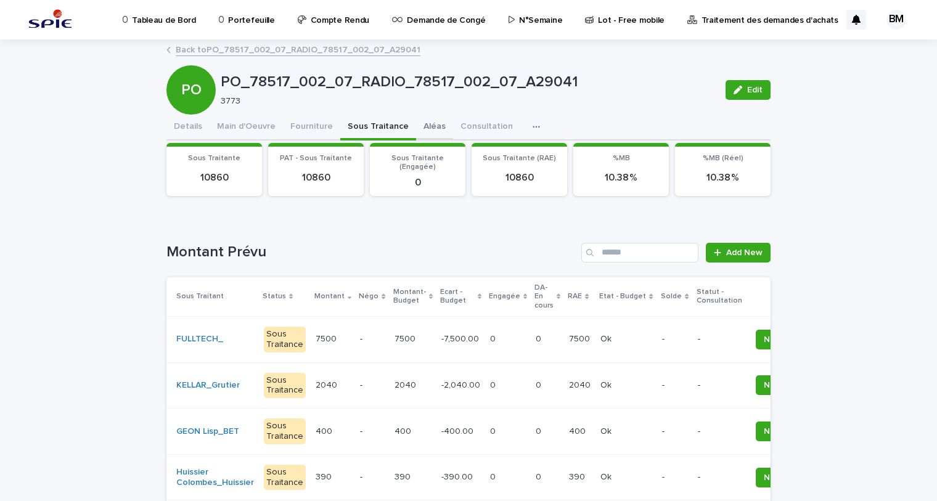
click at [427, 126] on button "Aléas" at bounding box center [434, 128] width 37 height 26
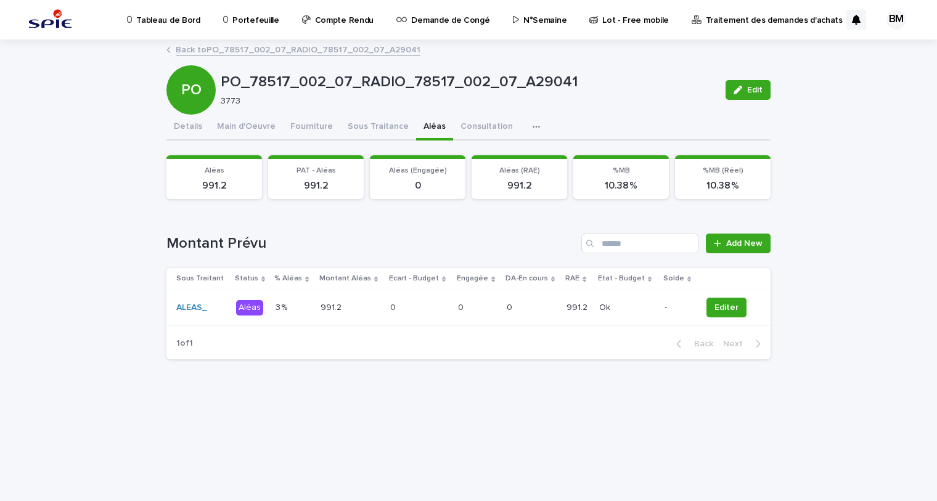
click at [436, 309] on p at bounding box center [419, 308] width 58 height 10
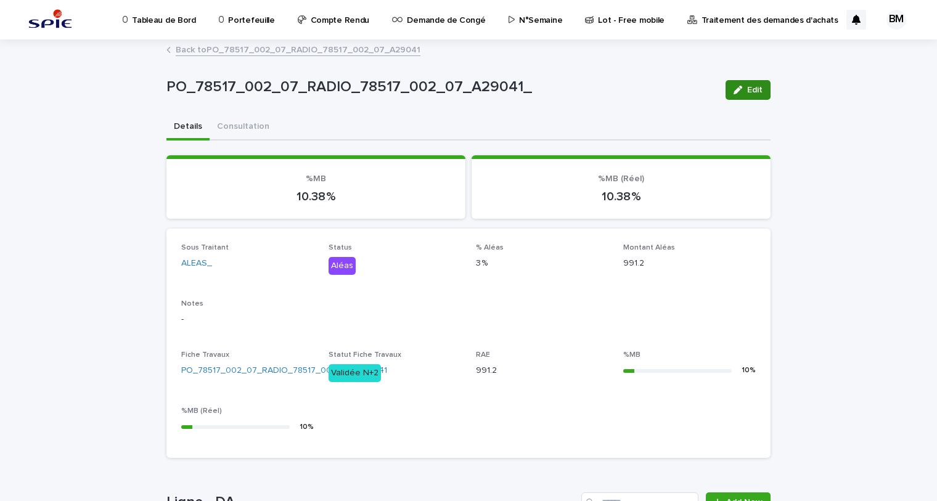
click at [734, 87] on icon "button" at bounding box center [738, 90] width 9 height 9
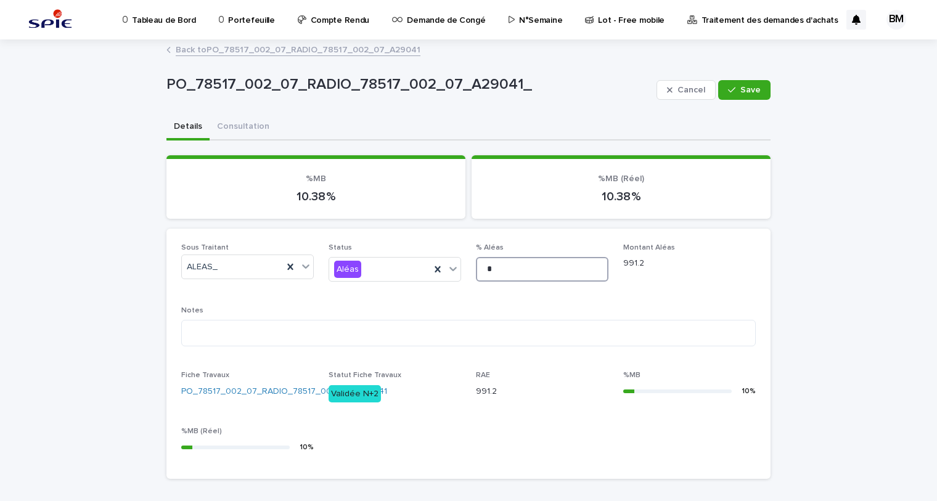
click at [514, 268] on input "*" at bounding box center [542, 269] width 133 height 25
type input "*"
click at [728, 89] on icon "button" at bounding box center [731, 90] width 7 height 9
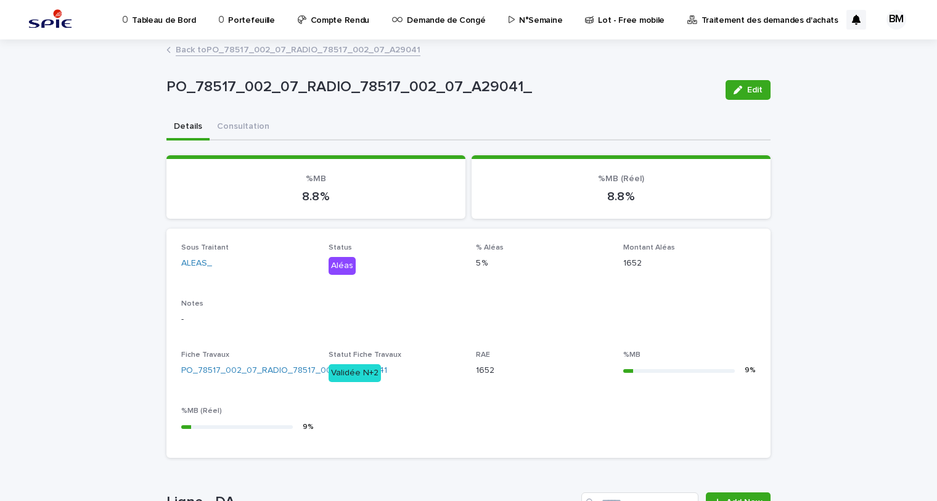
click at [265, 52] on link "Back to PO_78517_002_07_RADIO_78517_002_07_A29041" at bounding box center [298, 49] width 245 height 14
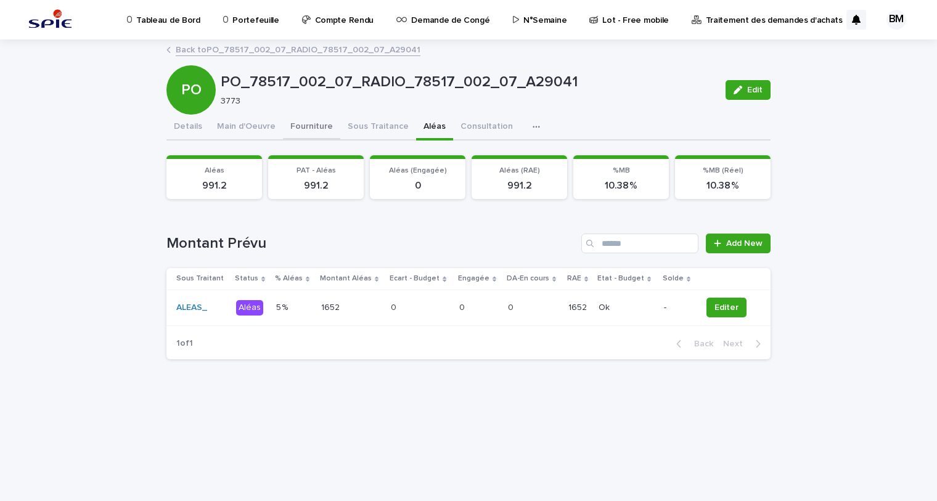
click at [300, 125] on button "Fourniture" at bounding box center [311, 128] width 57 height 26
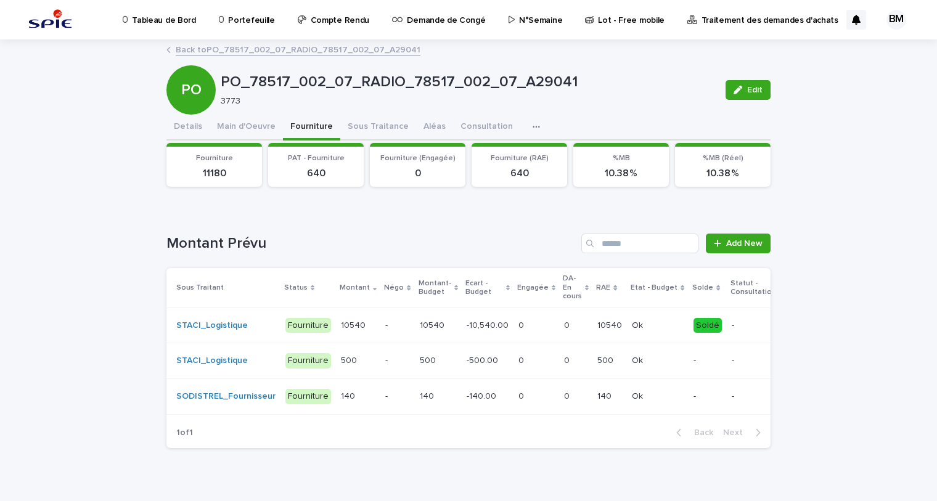
click at [519, 329] on p at bounding box center [537, 326] width 36 height 10
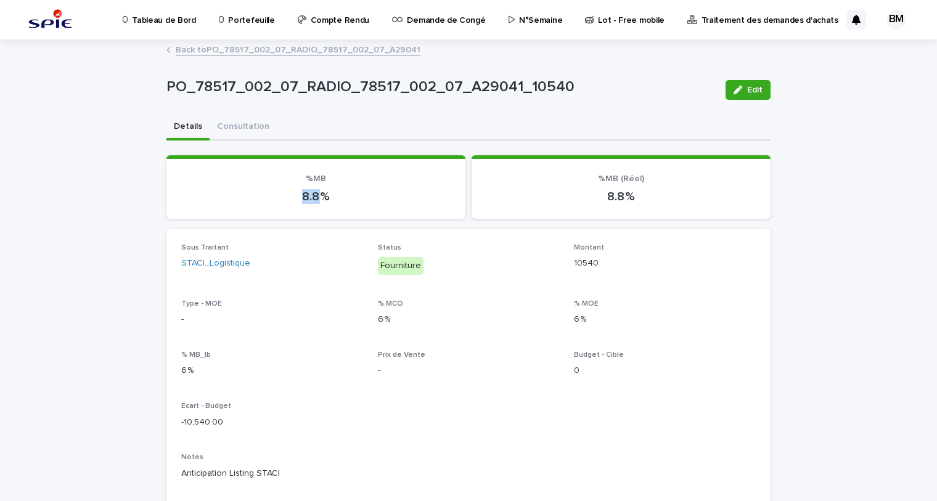
drag, startPoint x: 308, startPoint y: 197, endPoint x: 318, endPoint y: 197, distance: 10.5
click at [318, 197] on p "8.8 %" at bounding box center [316, 196] width 270 height 15
drag, startPoint x: 180, startPoint y: 419, endPoint x: 220, endPoint y: 419, distance: 40.1
click at [220, 419] on p "-10,540.00" at bounding box center [272, 422] width 182 height 13
copy p "10,540.00"
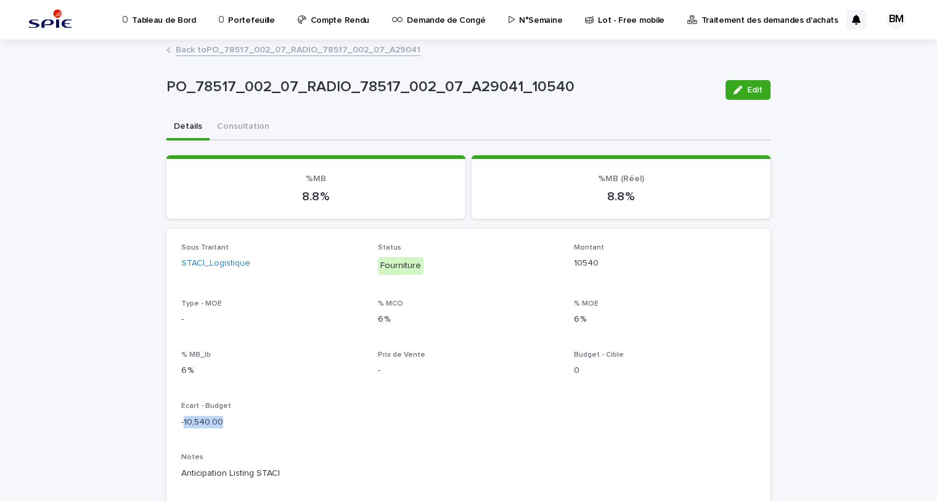
click at [728, 94] on button "Edit" at bounding box center [748, 90] width 45 height 20
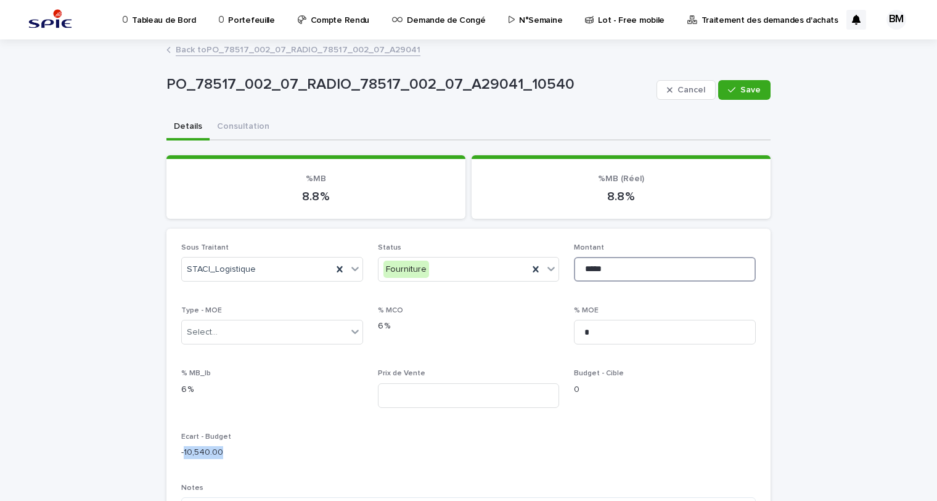
click at [588, 266] on input "*****" at bounding box center [665, 269] width 182 height 25
type input "*****"
click at [749, 91] on span "Save" at bounding box center [751, 90] width 20 height 9
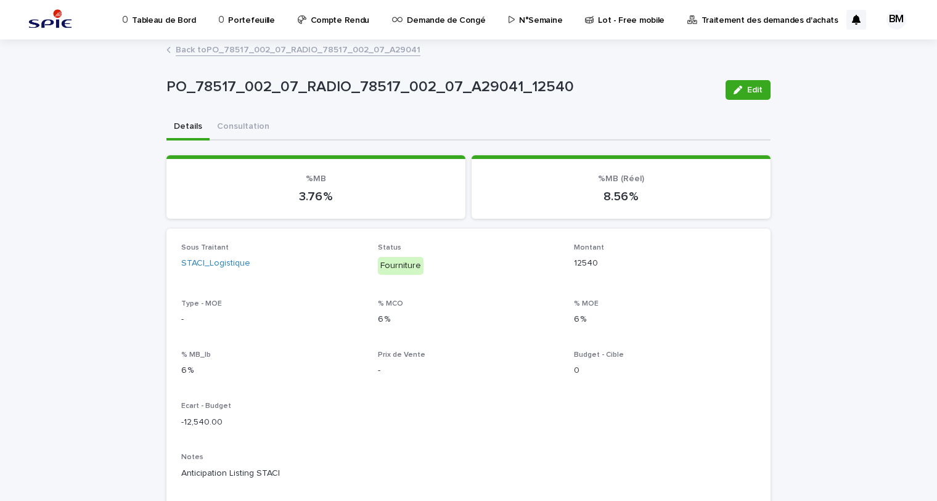
click at [749, 91] on span "Edit" at bounding box center [755, 90] width 15 height 9
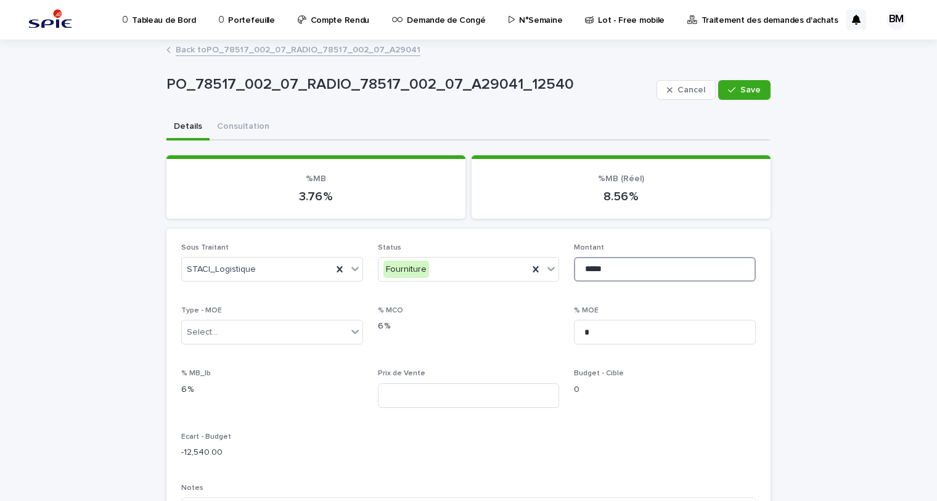
click at [587, 270] on input "*****" at bounding box center [665, 269] width 182 height 25
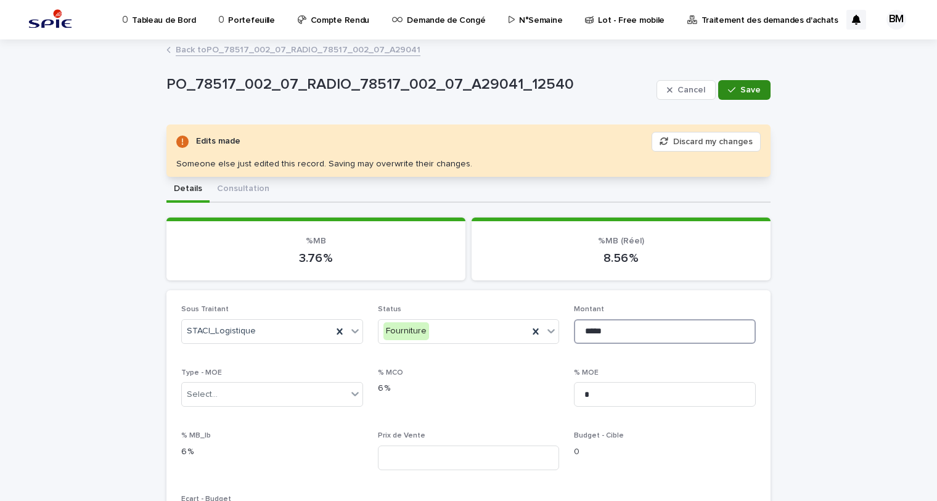
type input "*****"
click at [748, 84] on button "Save" at bounding box center [745, 90] width 52 height 20
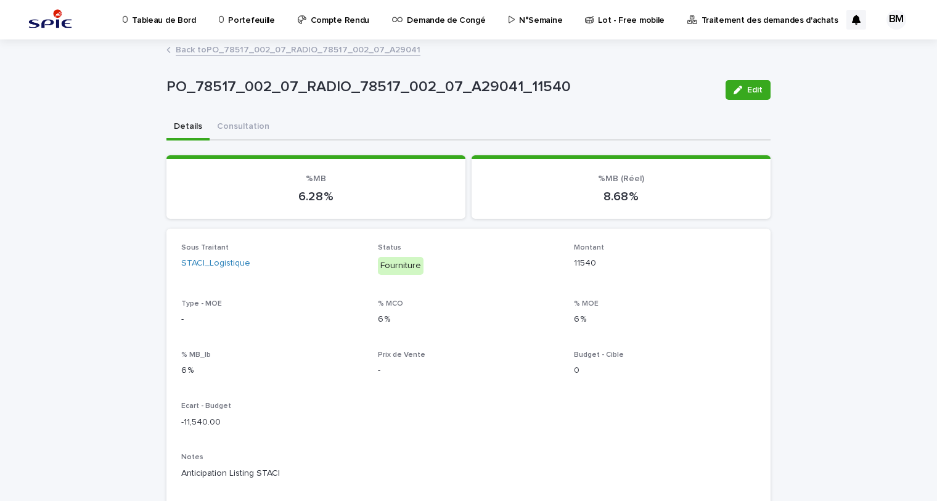
click at [225, 49] on link "Back to PO_78517_002_07_RADIO_78517_002_07_A29041" at bounding box center [298, 49] width 245 height 14
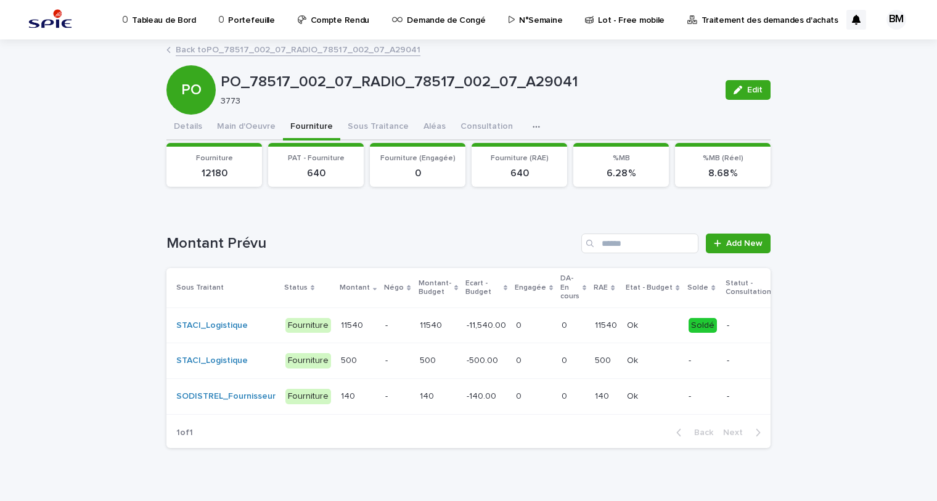
click at [236, 51] on link "Back to PO_78517_002_07_RADIO_78517_002_07_A29041" at bounding box center [298, 49] width 245 height 14
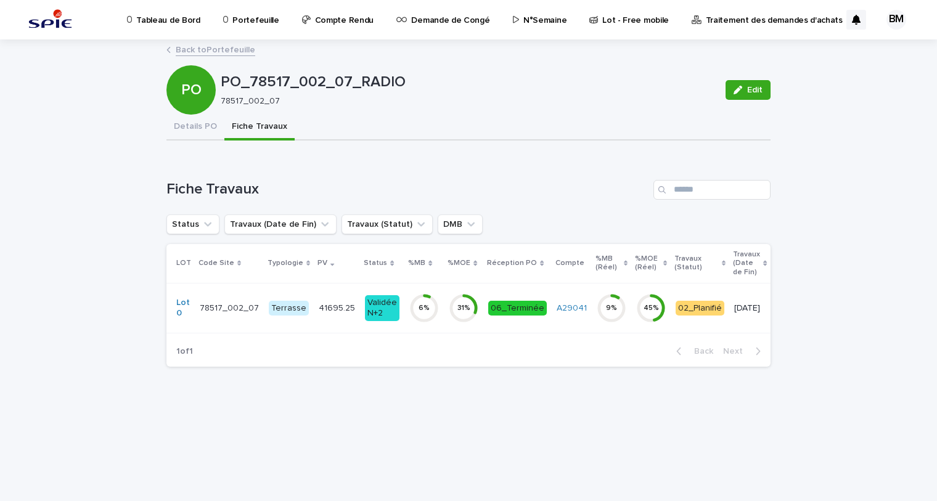
click at [216, 49] on link "Back to Portefeuille" at bounding box center [216, 49] width 80 height 14
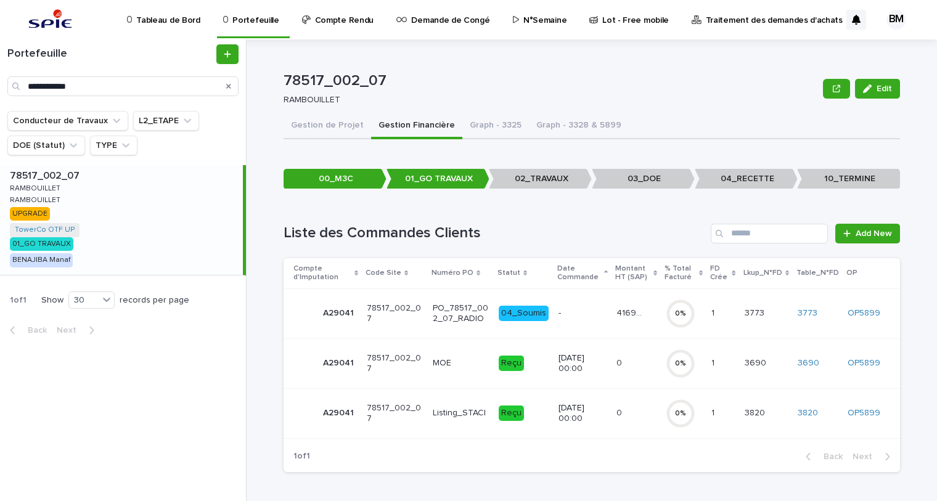
click at [636, 419] on div "0 0" at bounding box center [636, 413] width 39 height 20
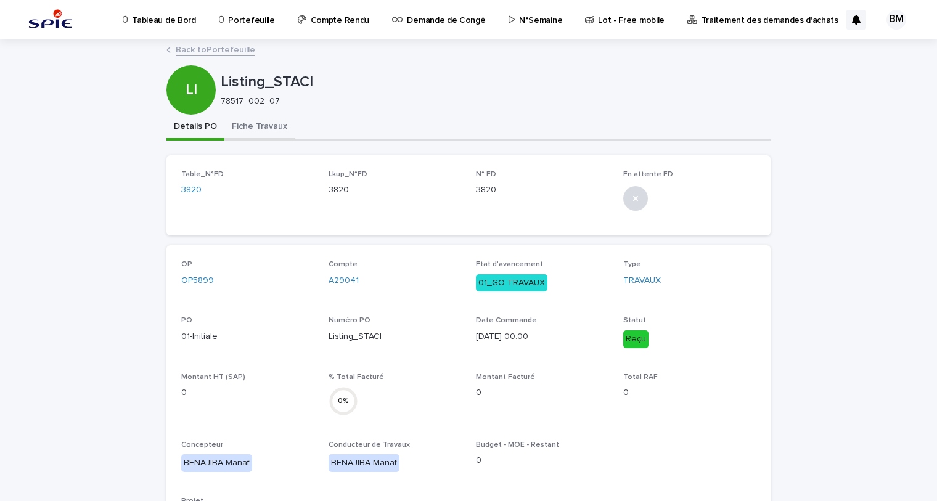
click at [252, 127] on button "Fiche Travaux" at bounding box center [259, 128] width 70 height 26
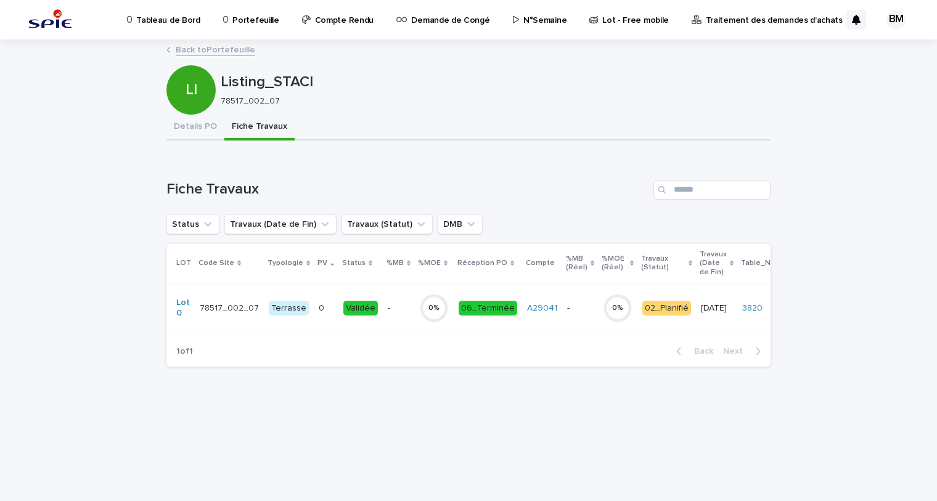
click at [398, 314] on div "- -" at bounding box center [399, 309] width 22 height 20
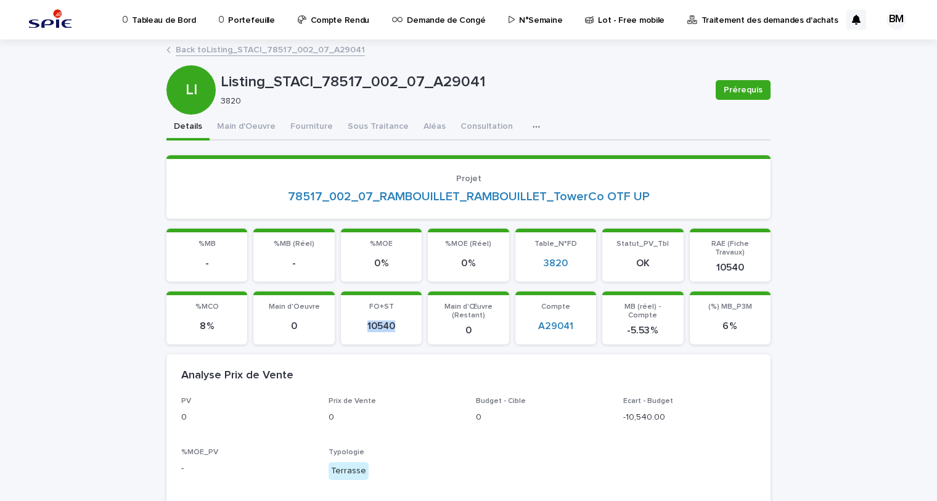
drag, startPoint x: 370, startPoint y: 314, endPoint x: 392, endPoint y: 315, distance: 22.2
click at [392, 321] on p "10540" at bounding box center [381, 327] width 66 height 12
drag, startPoint x: 629, startPoint y: 315, endPoint x: 658, endPoint y: 314, distance: 29.0
click at [658, 325] on p "-5.53 %" at bounding box center [643, 331] width 66 height 12
click at [232, 52] on link "Back to Listing_STACI_78517_002_07_A29041" at bounding box center [270, 49] width 189 height 14
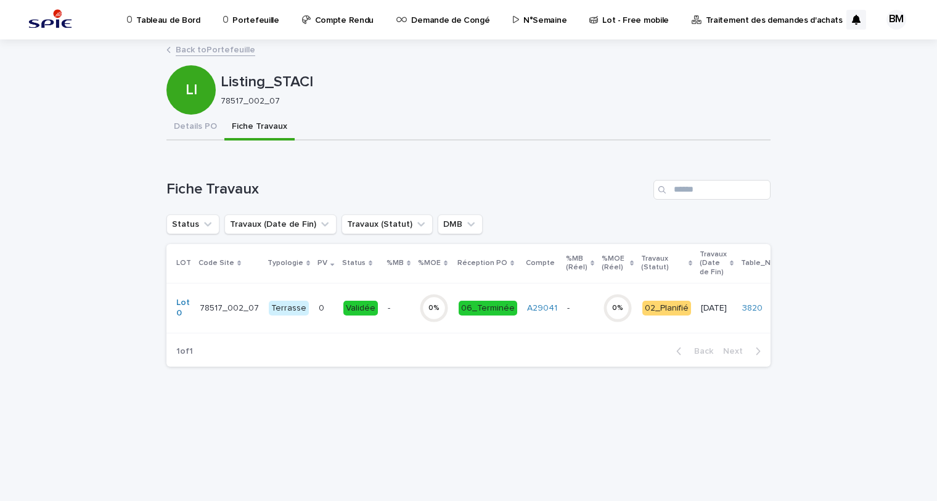
click at [232, 52] on link "Back to Portefeuille" at bounding box center [216, 49] width 80 height 14
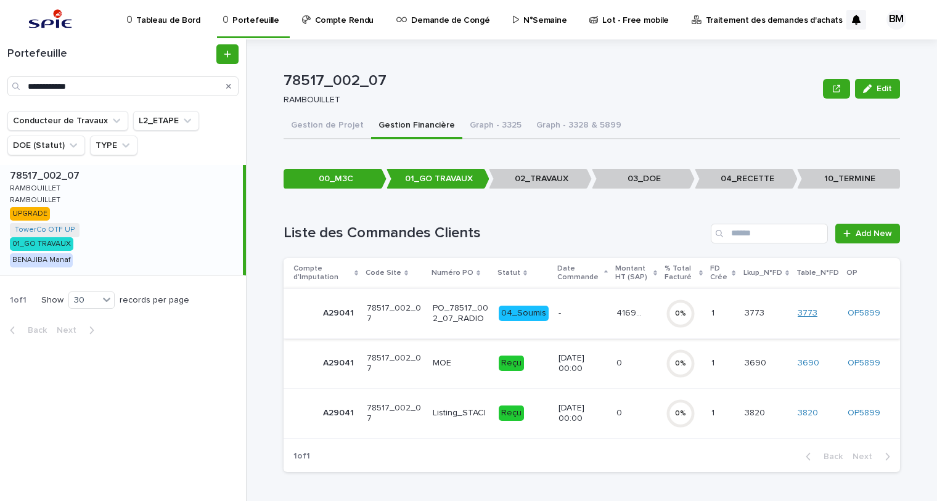
click at [812, 309] on link "3773" at bounding box center [808, 313] width 20 height 10
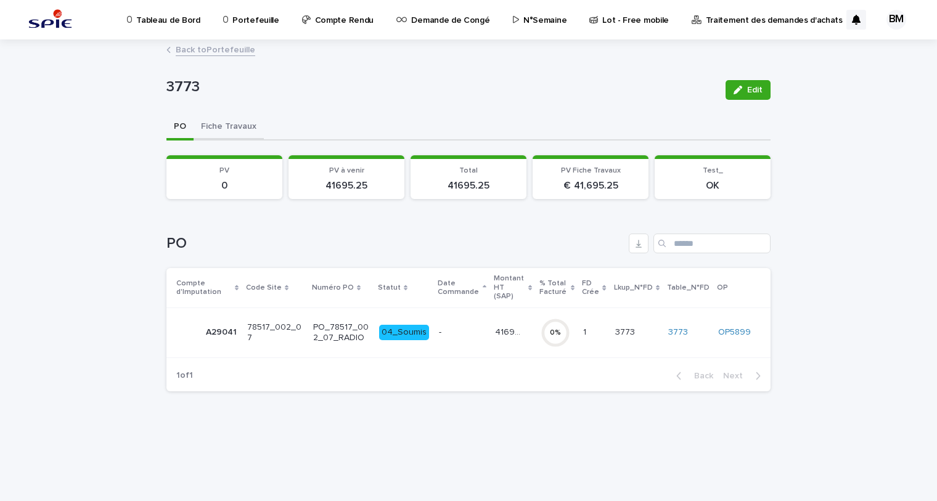
click at [246, 125] on button "Fiche Travaux" at bounding box center [229, 128] width 70 height 26
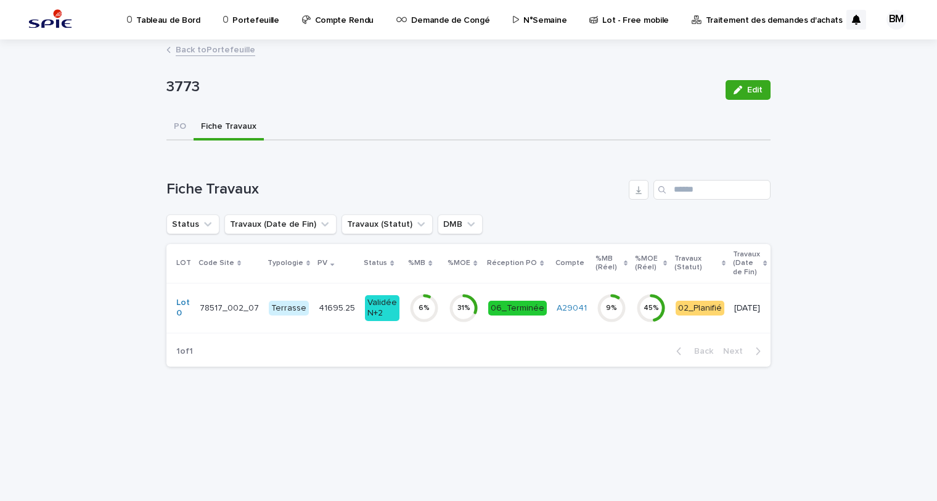
click at [337, 313] on div "41695.25 41695.25" at bounding box center [337, 309] width 36 height 20
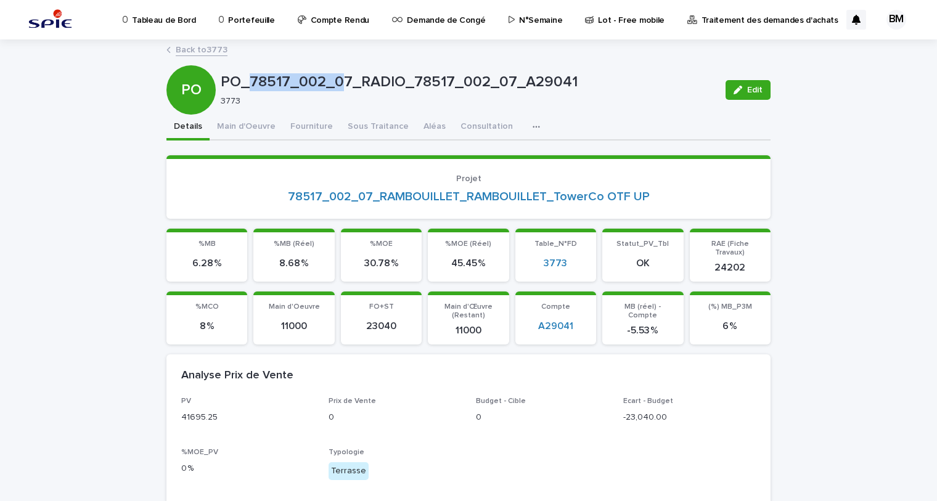
drag, startPoint x: 247, startPoint y: 79, endPoint x: 336, endPoint y: 80, distance: 88.8
click at [336, 80] on p "PO_78517_002_07_RADIO_78517_002_07_A29041" at bounding box center [468, 82] width 495 height 18
drag, startPoint x: 336, startPoint y: 80, endPoint x: 310, endPoint y: 112, distance: 41.2
click at [310, 112] on div "PO PO_78517_002_07_RADIO_78517_002_07_A29041 3773 Edit" at bounding box center [469, 89] width 604 height 49
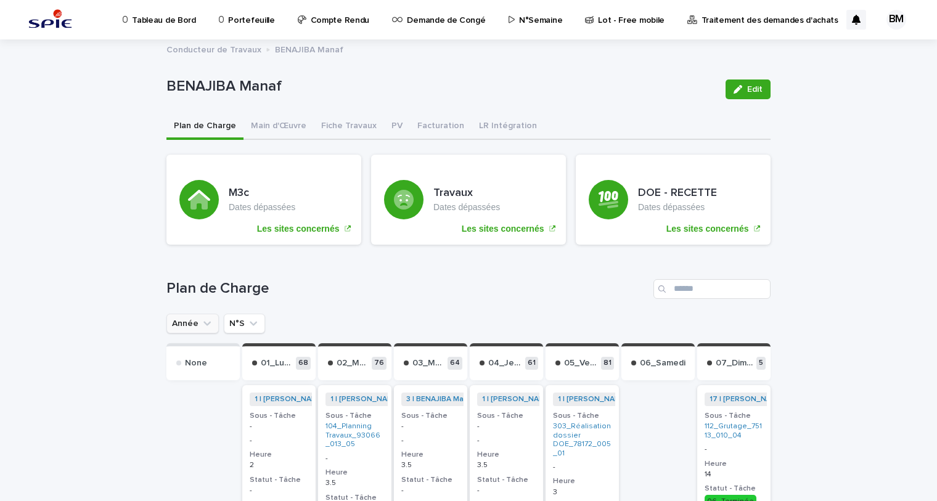
click at [190, 321] on button "Année" at bounding box center [193, 324] width 52 height 20
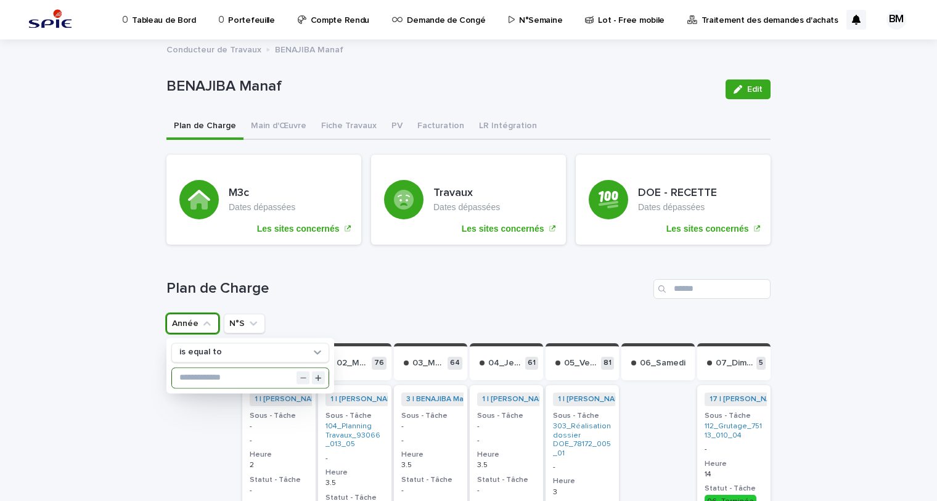
click at [207, 368] on input "text" at bounding box center [250, 378] width 157 height 20
type input "****"
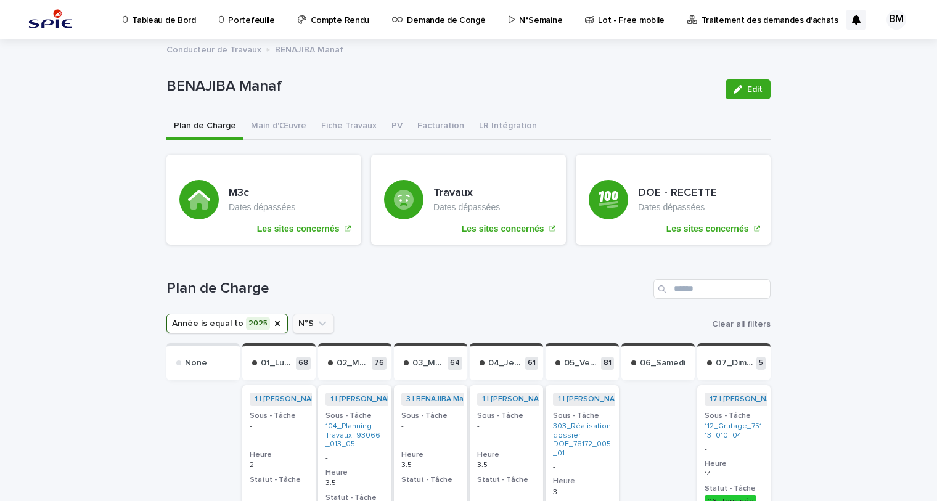
click at [297, 329] on button "N°S" at bounding box center [313, 324] width 41 height 20
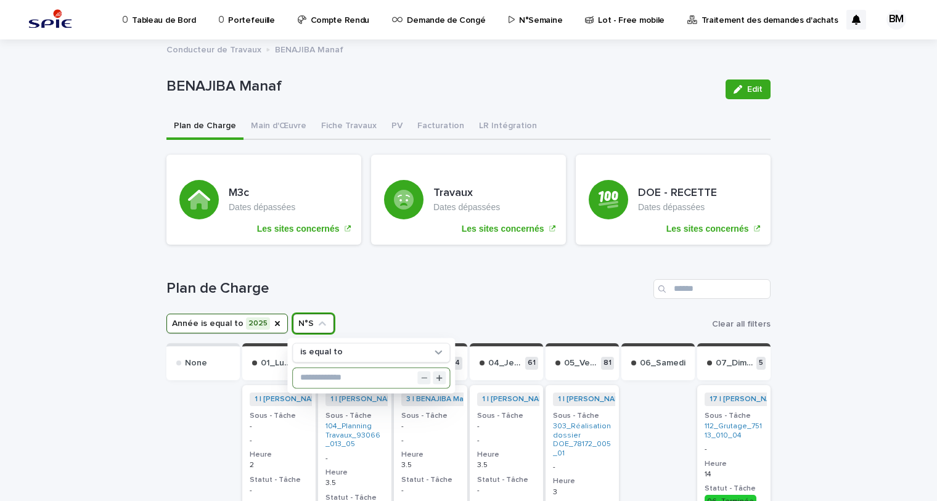
click at [338, 369] on input "text" at bounding box center [371, 378] width 157 height 20
click at [333, 376] on input "text" at bounding box center [371, 378] width 157 height 20
click at [339, 376] on input "text" at bounding box center [371, 378] width 157 height 20
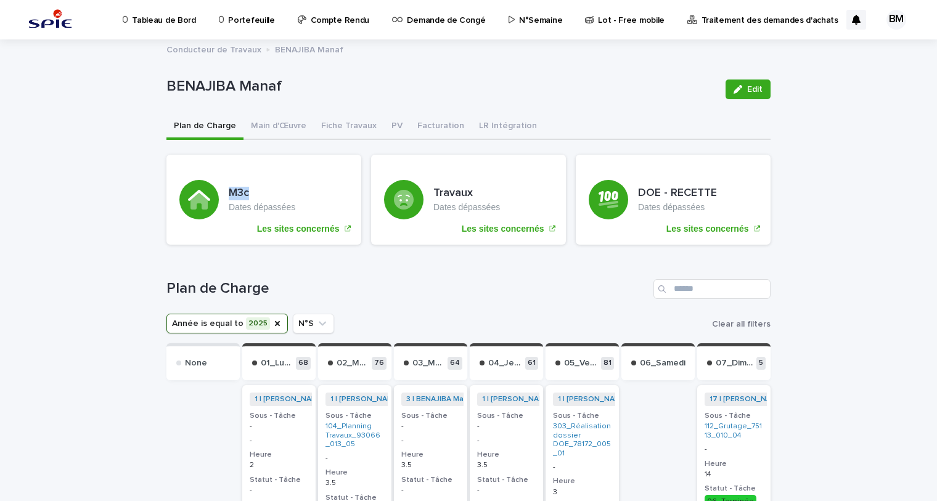
click at [255, 18] on p "Portefeuille" at bounding box center [251, 13] width 46 height 26
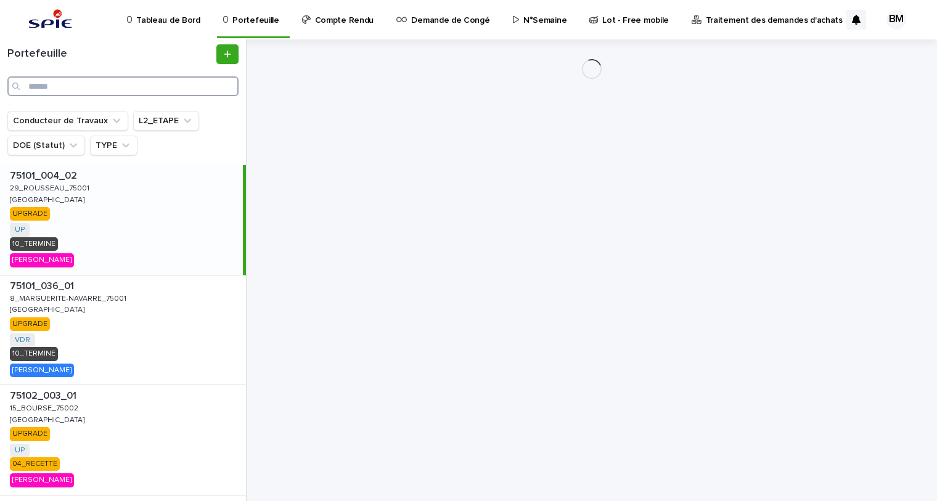
click at [100, 89] on input "Search" at bounding box center [122, 86] width 231 height 20
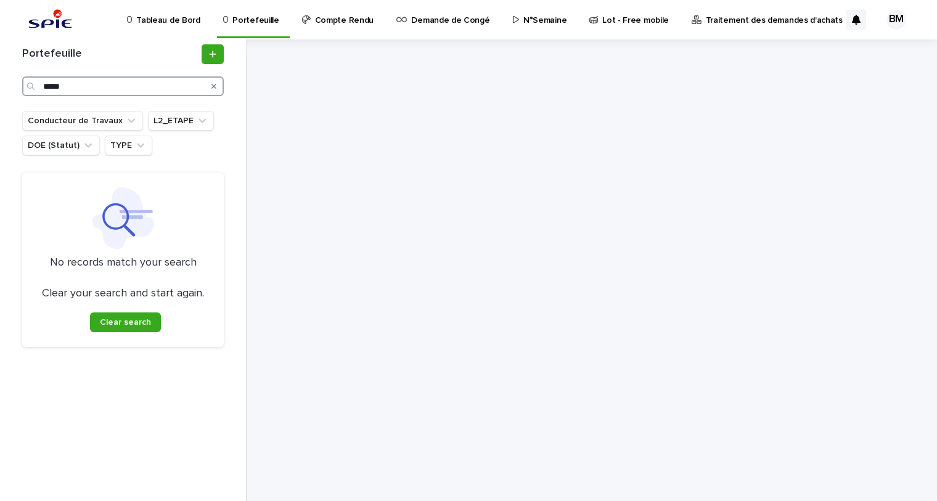
type input "*****"
